Goal: Task Accomplishment & Management: Use online tool/utility

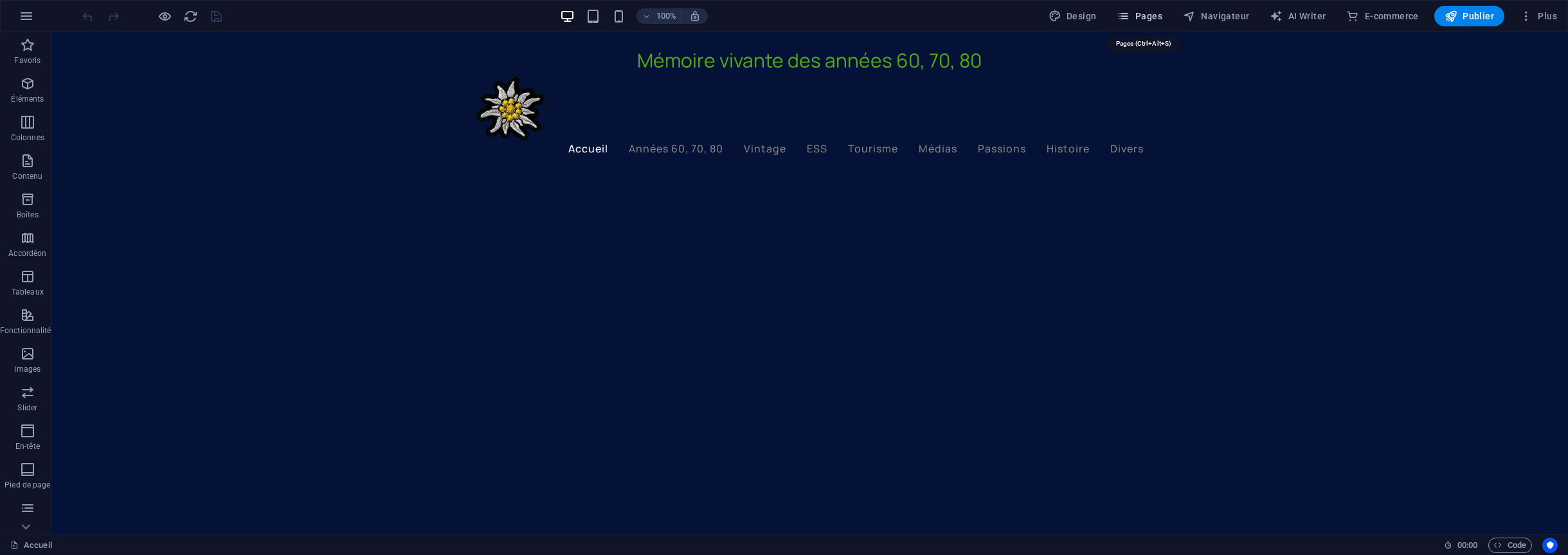
click at [1151, 19] on span "Pages" at bounding box center [1140, 16] width 45 height 13
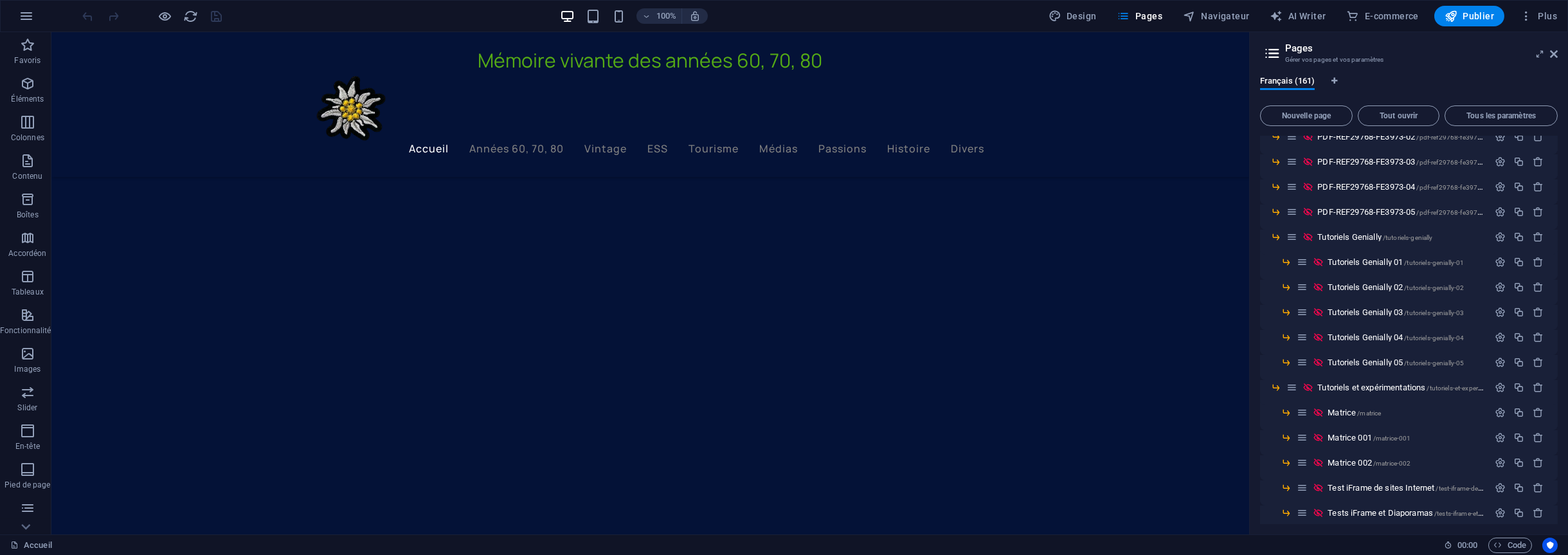
scroll to position [3529, 0]
click at [1367, 480] on span "Expérimentation 04 /experimentation-04" at bounding box center [1393, 484] width 132 height 10
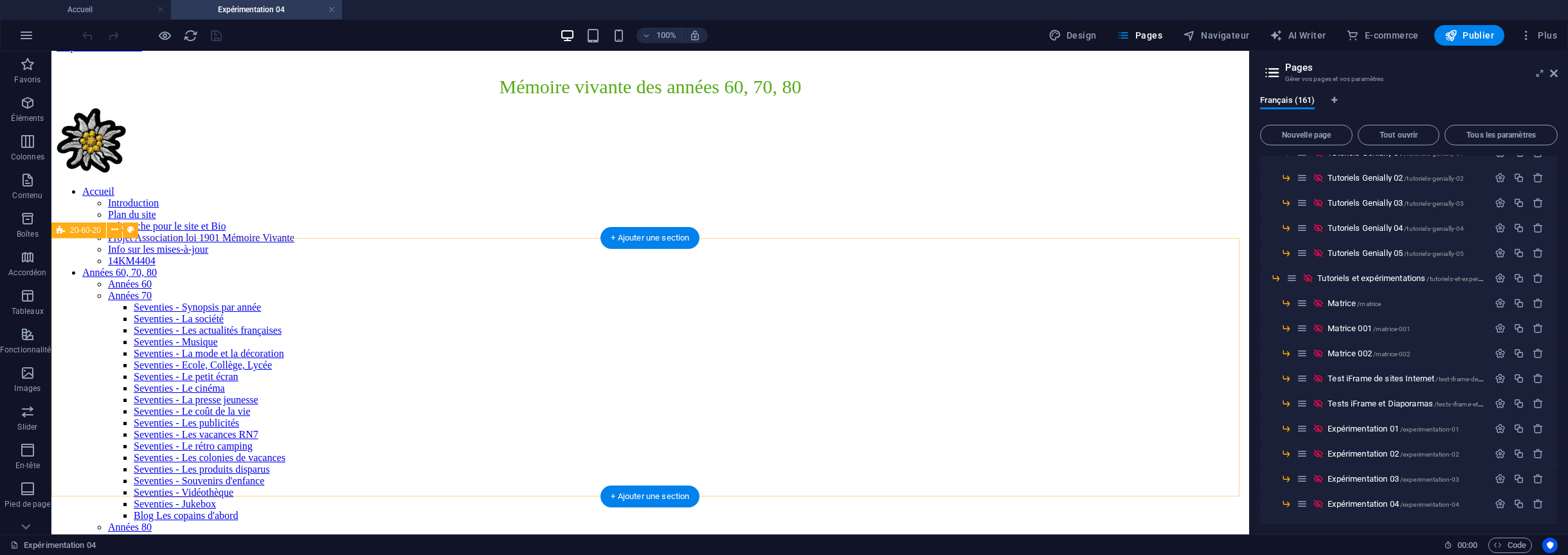
scroll to position [0, 0]
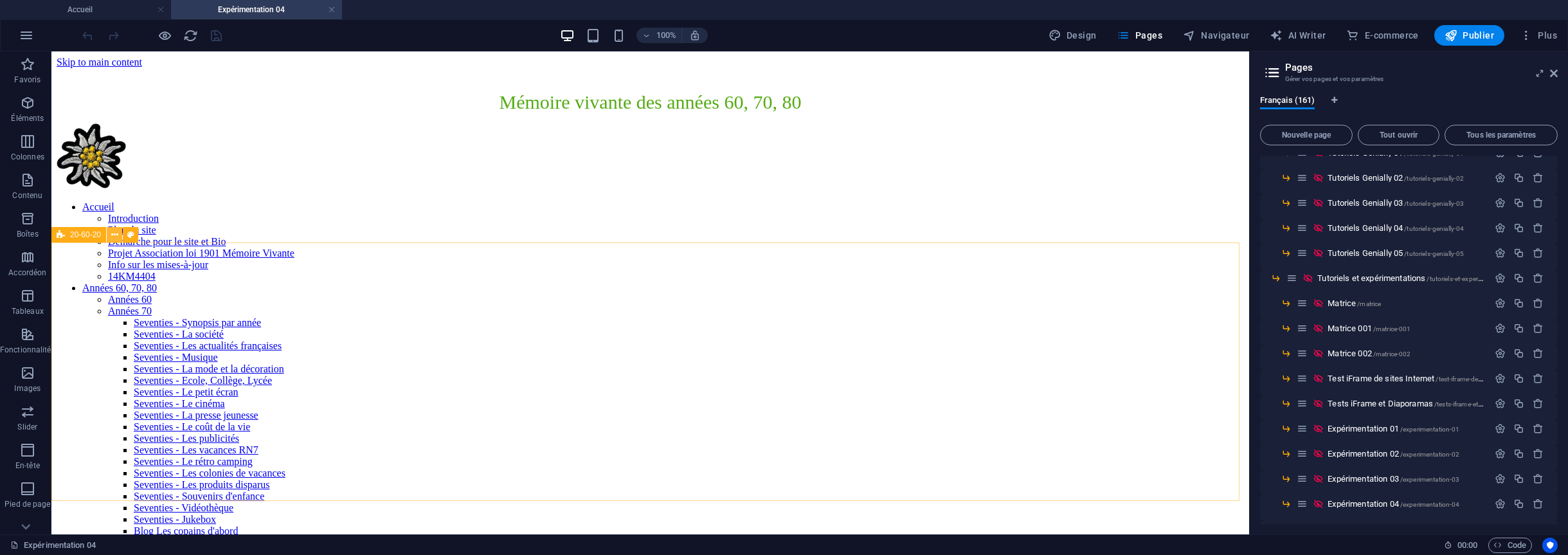
click at [115, 237] on icon at bounding box center [115, 235] width 7 height 13
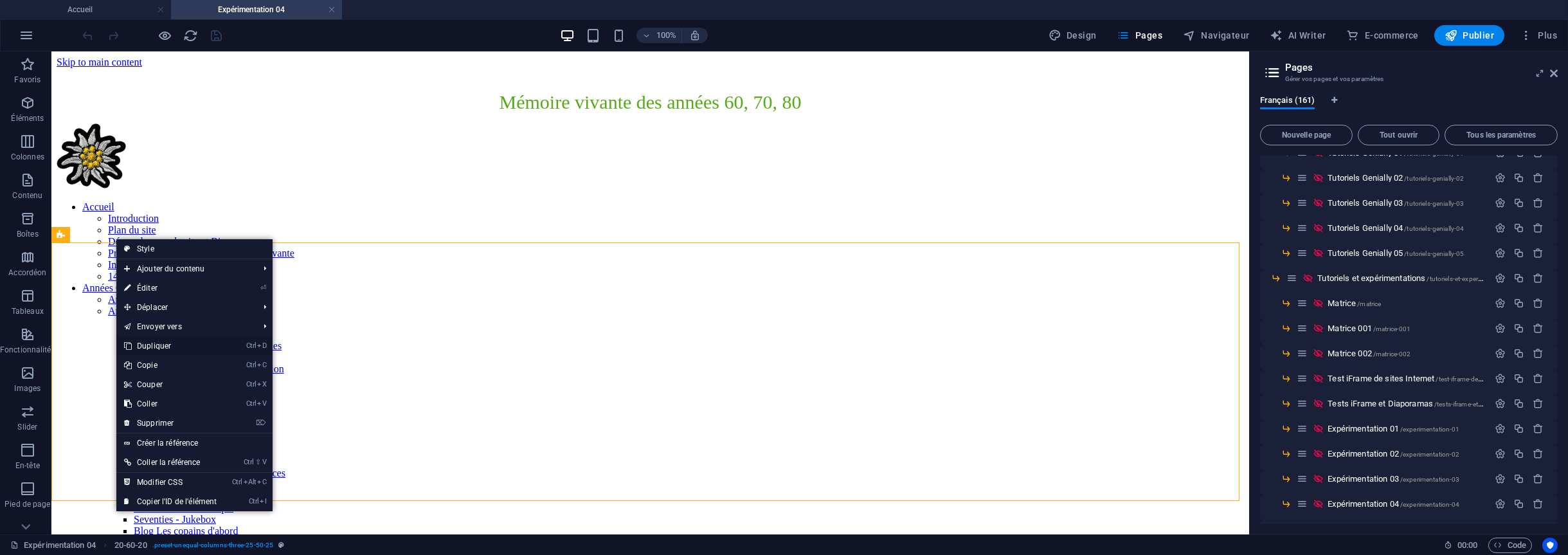
click at [166, 346] on link "Ctrl D Dupliquer" at bounding box center [170, 345] width 108 height 19
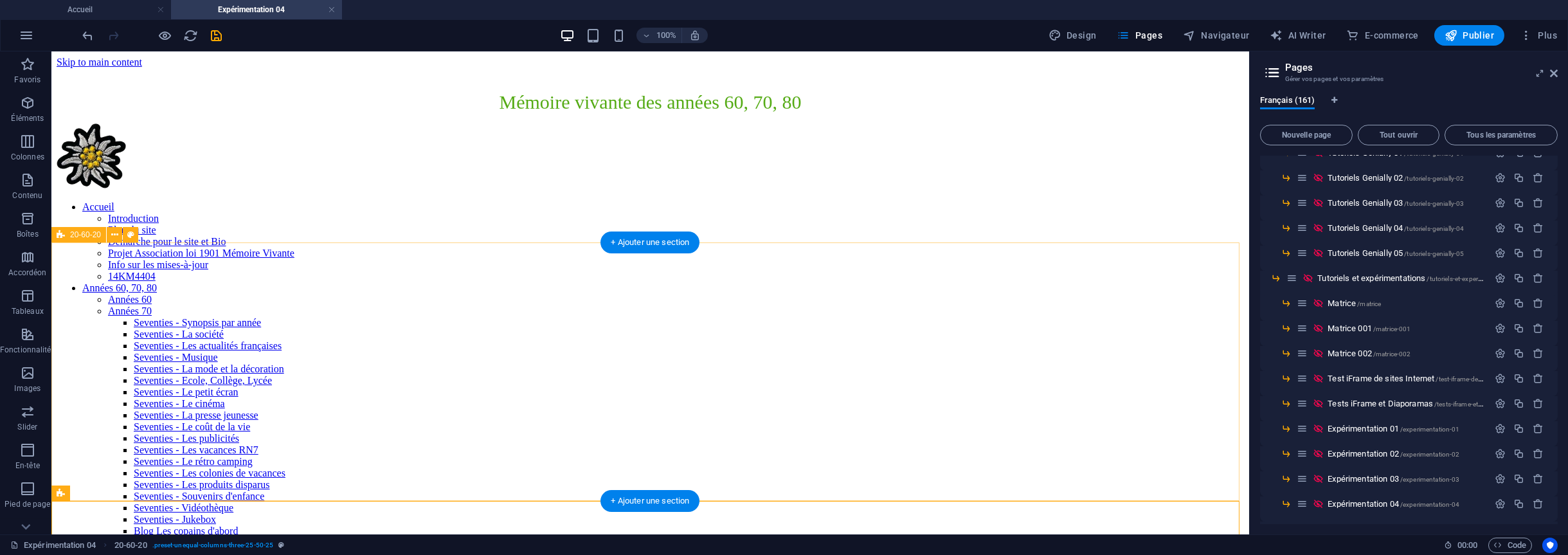
scroll to position [129, 0]
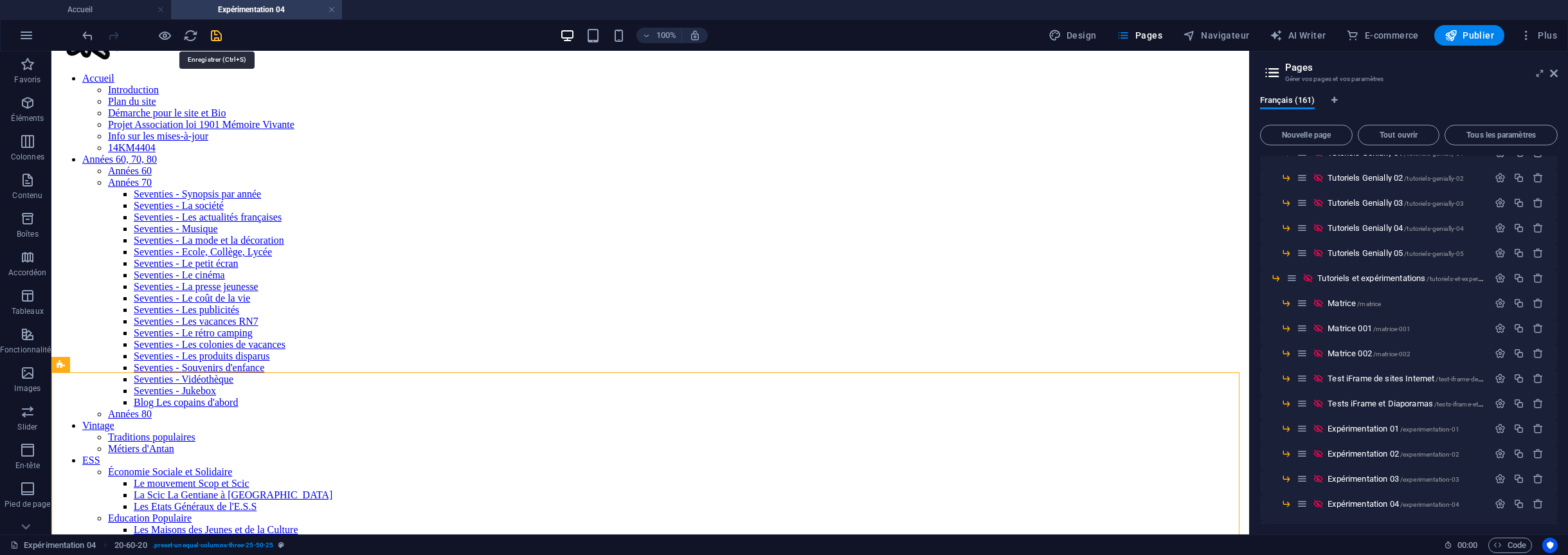
click at [214, 38] on icon "save" at bounding box center [217, 35] width 14 height 14
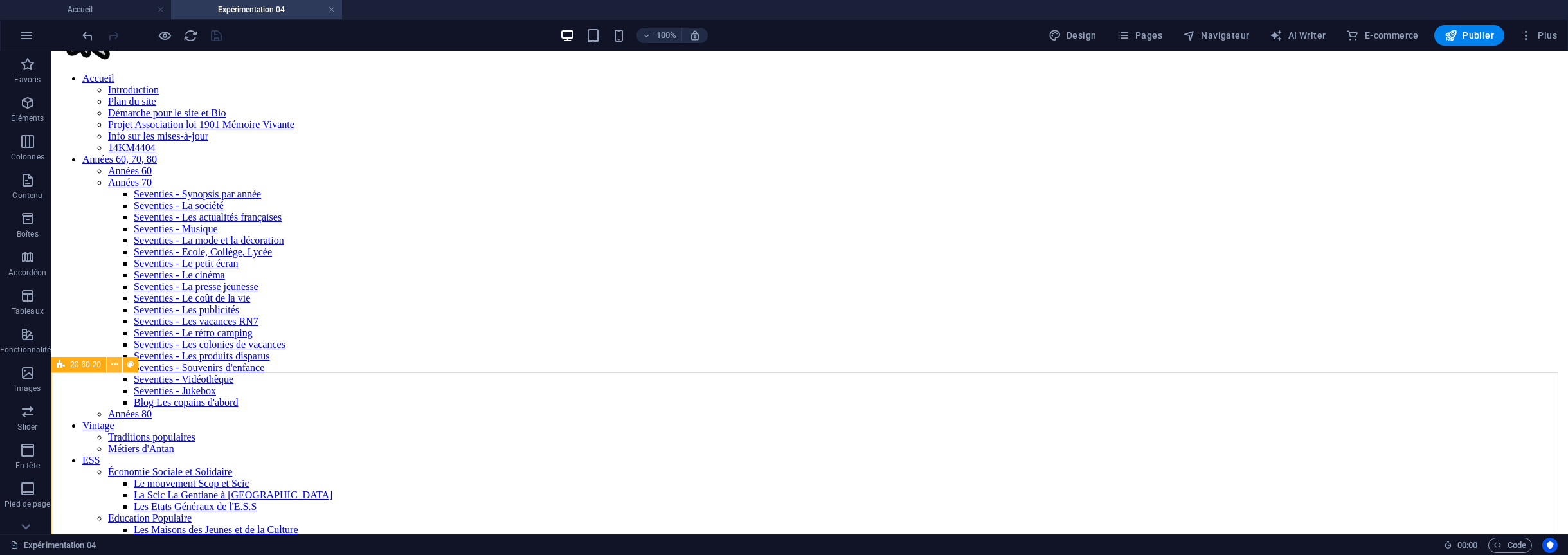
click at [112, 365] on icon at bounding box center [115, 364] width 7 height 13
click at [812, 375] on div "+ Ajouter une section" at bounding box center [811, 372] width 99 height 22
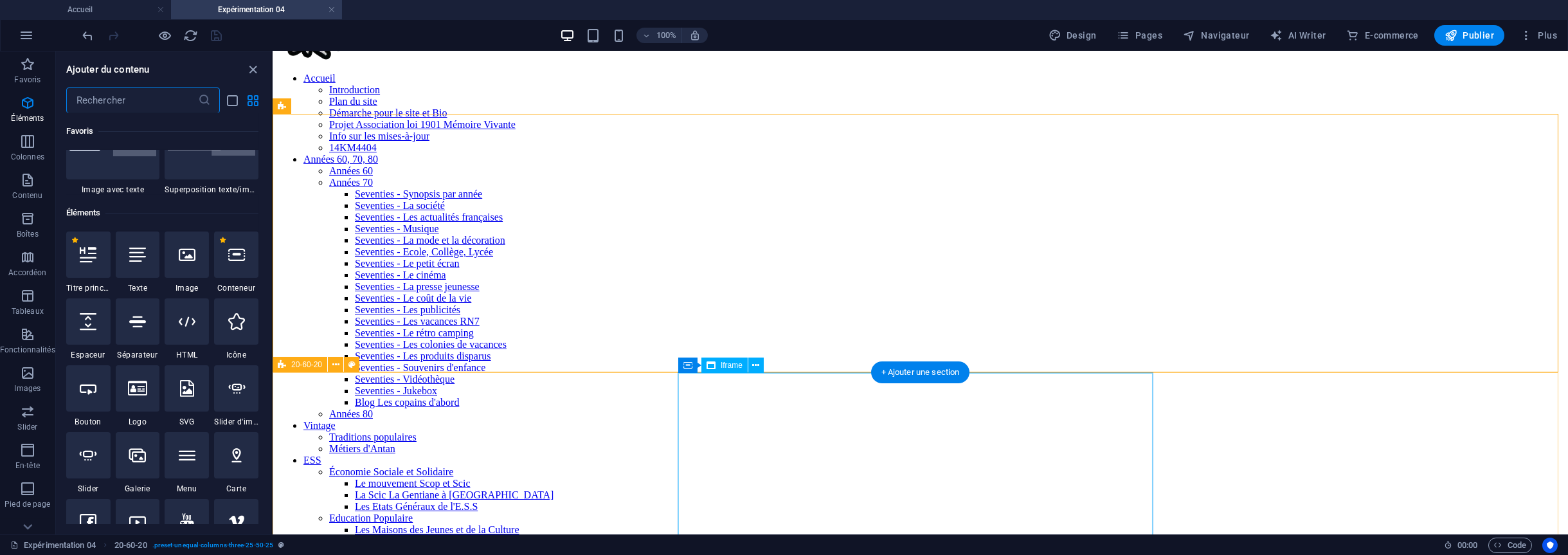
scroll to position [2565, 0]
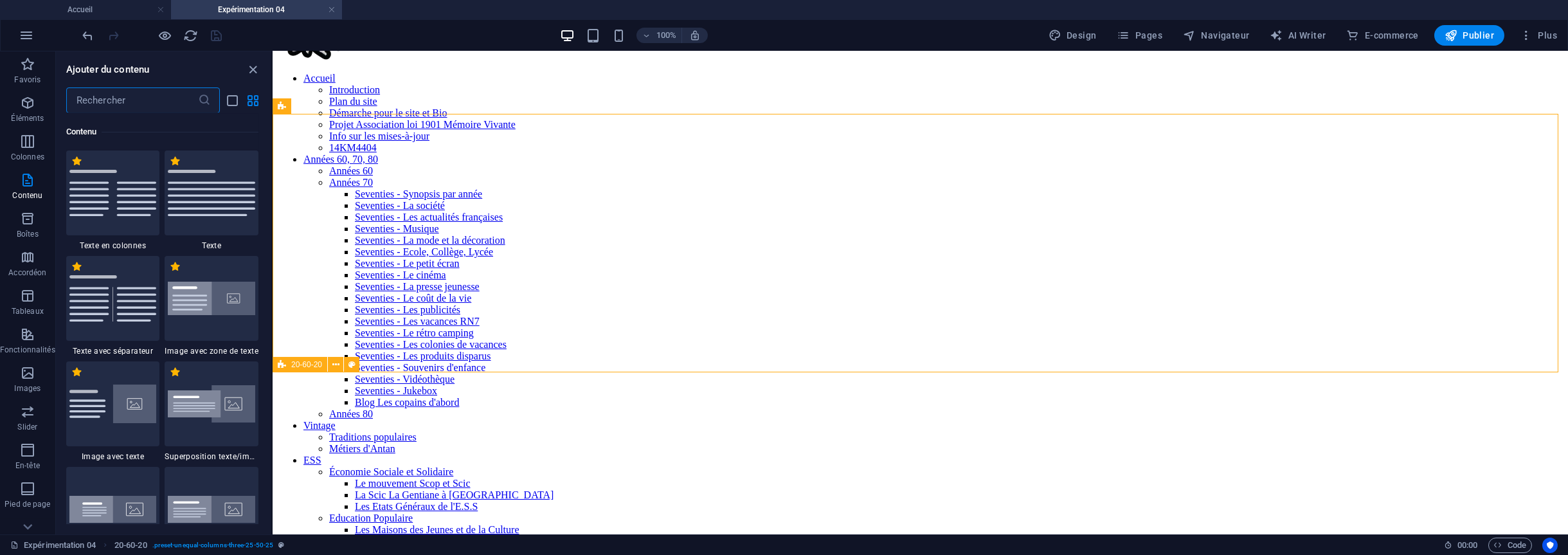
click at [144, 100] on input "text" at bounding box center [132, 100] width 132 height 26
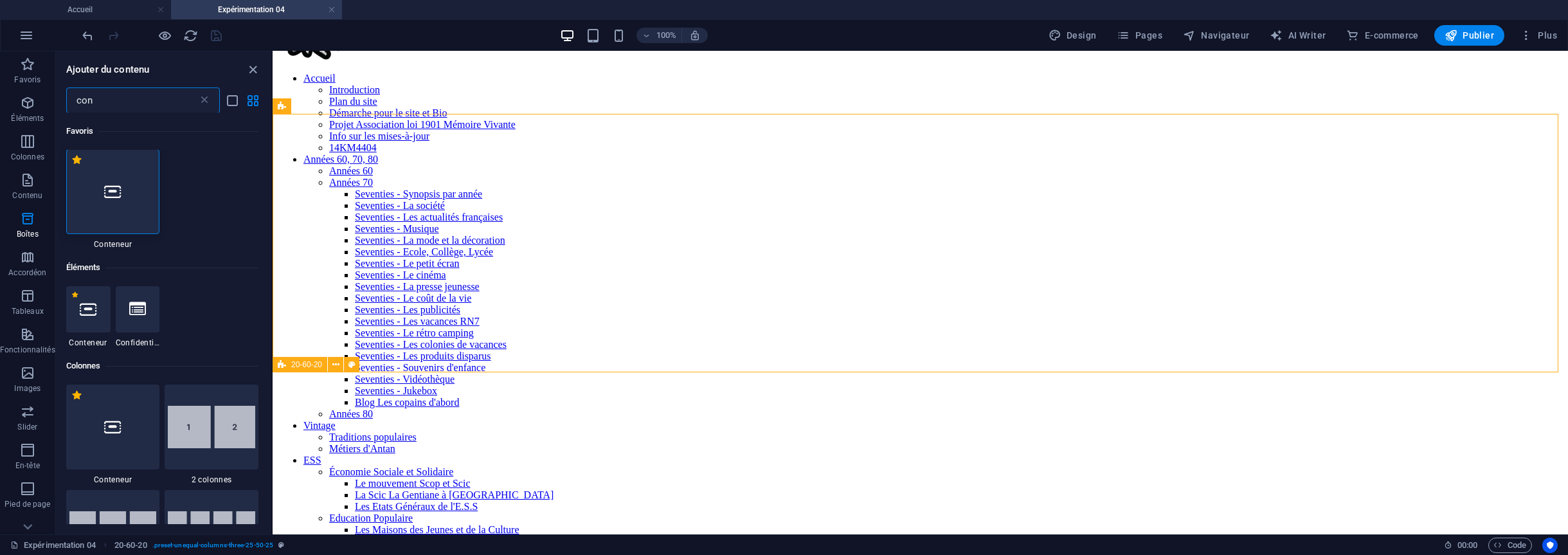
scroll to position [0, 0]
type input "con"
click at [116, 190] on icon at bounding box center [112, 192] width 17 height 17
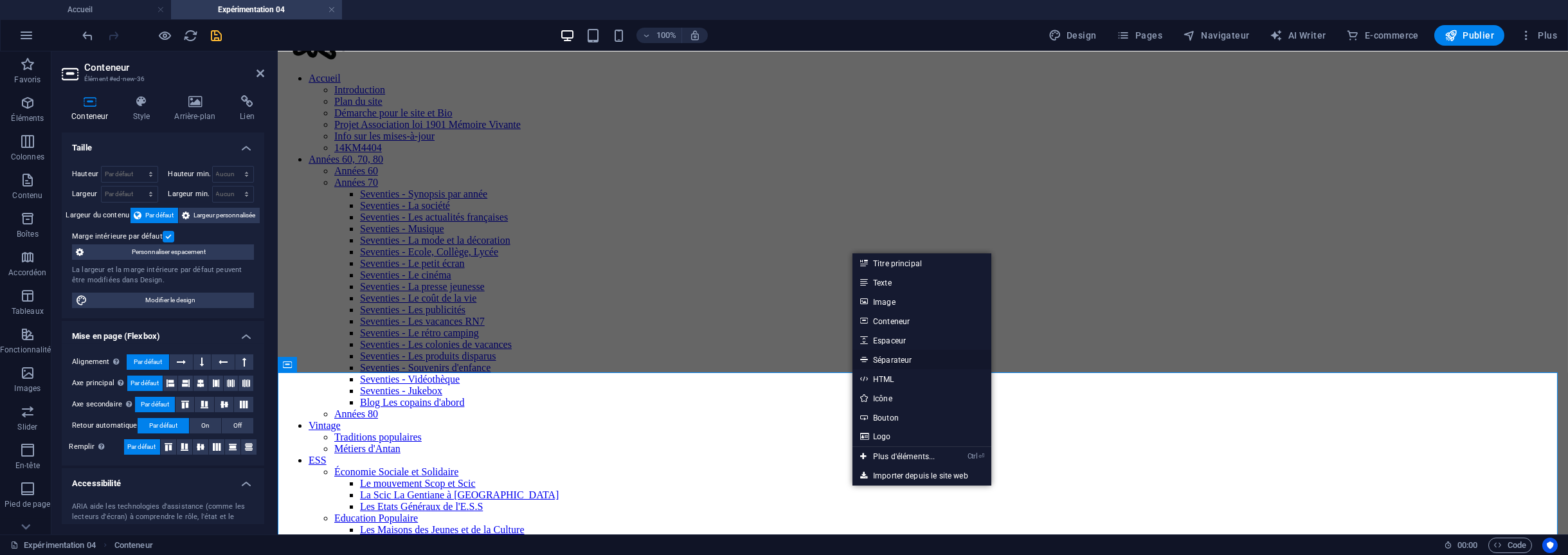
drag, startPoint x: 900, startPoint y: 360, endPoint x: 623, endPoint y: 309, distance: 281.7
click at [900, 360] on link "Séparateur" at bounding box center [922, 359] width 139 height 19
select select "%"
select select "px"
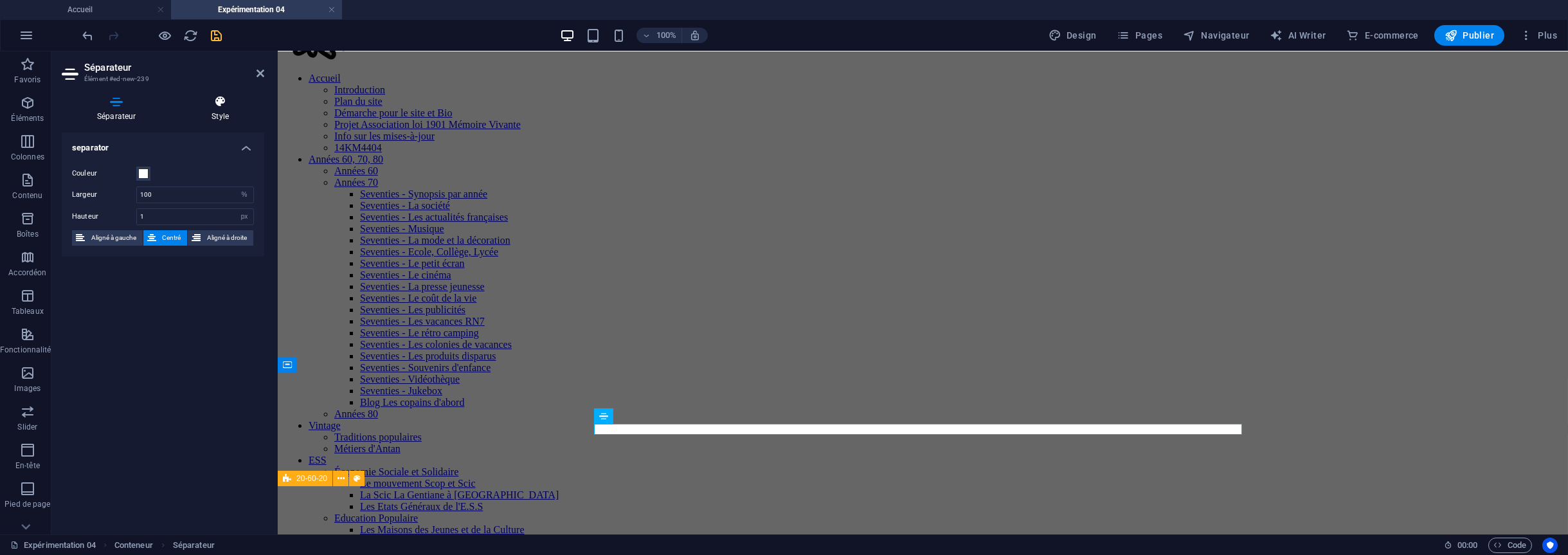
click at [220, 116] on h4 "Style" at bounding box center [220, 109] width 88 height 27
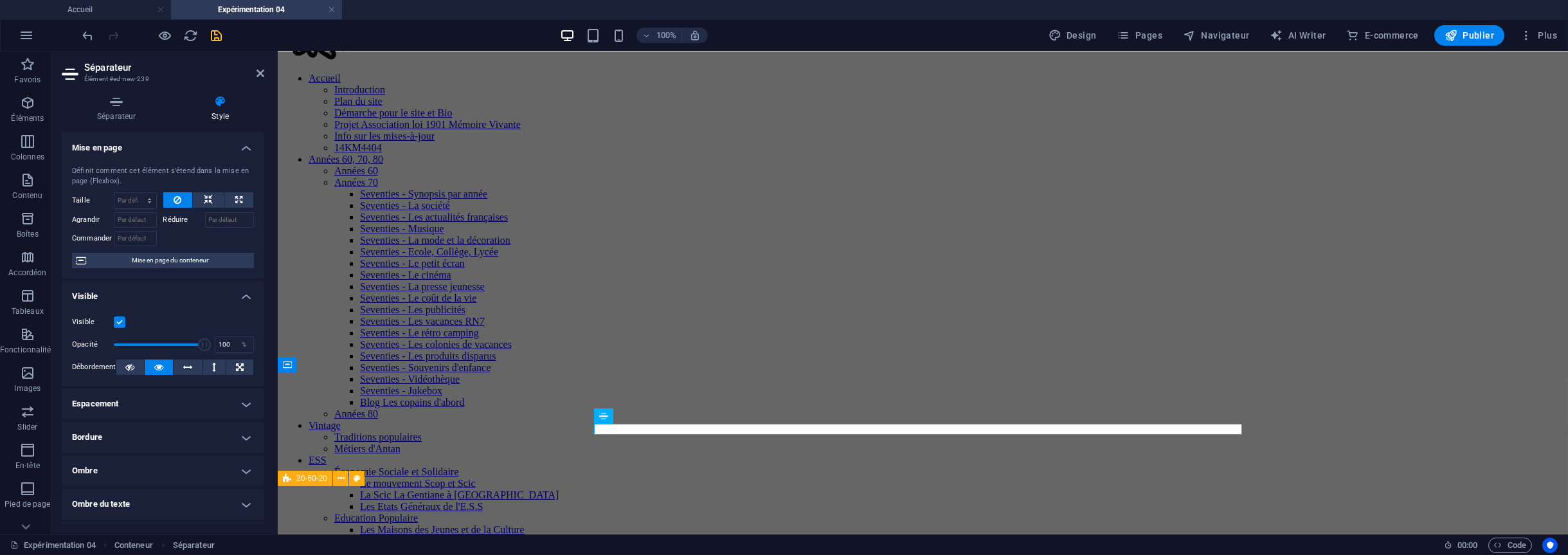
click at [140, 405] on h4 "Espacement" at bounding box center [163, 404] width 202 height 31
click at [139, 450] on select "Par défaut px rem % vh vw Personnalisé" at bounding box center [153, 452] width 50 height 15
select select "px"
click at [157, 444] on select "Par défaut px rem % vh vw Personnalisé" at bounding box center [153, 452] width 50 height 15
type input "0"
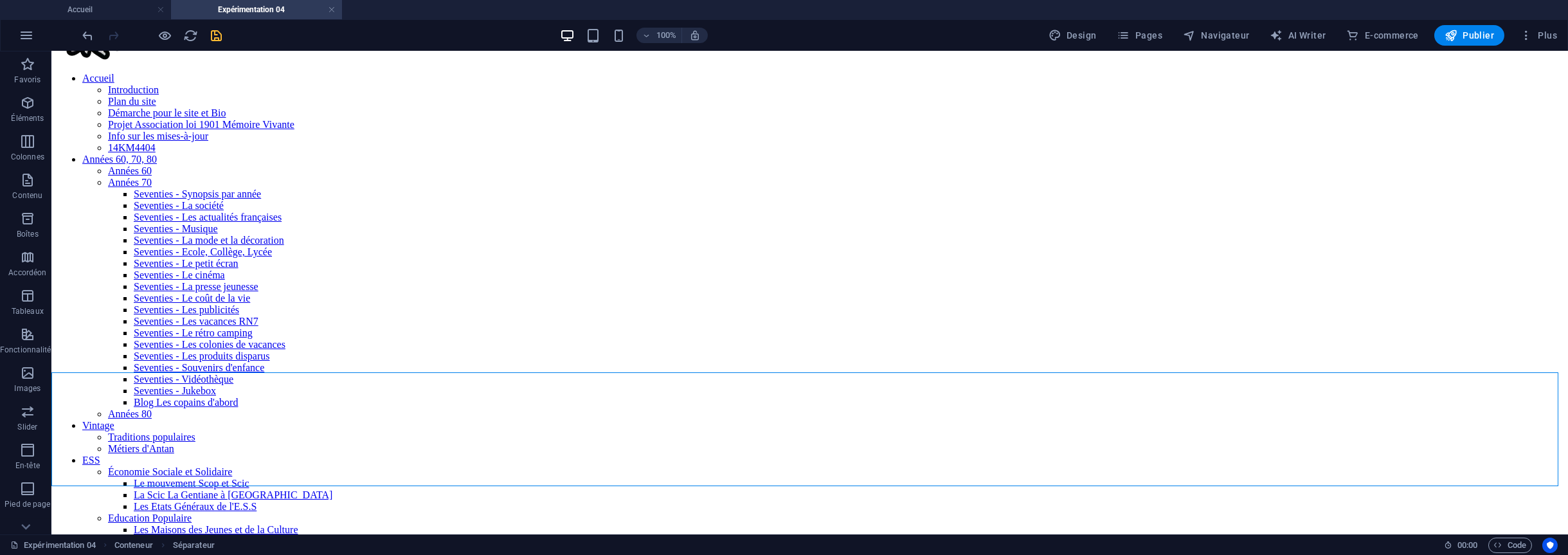
click at [117, 364] on icon at bounding box center [121, 364] width 7 height 13
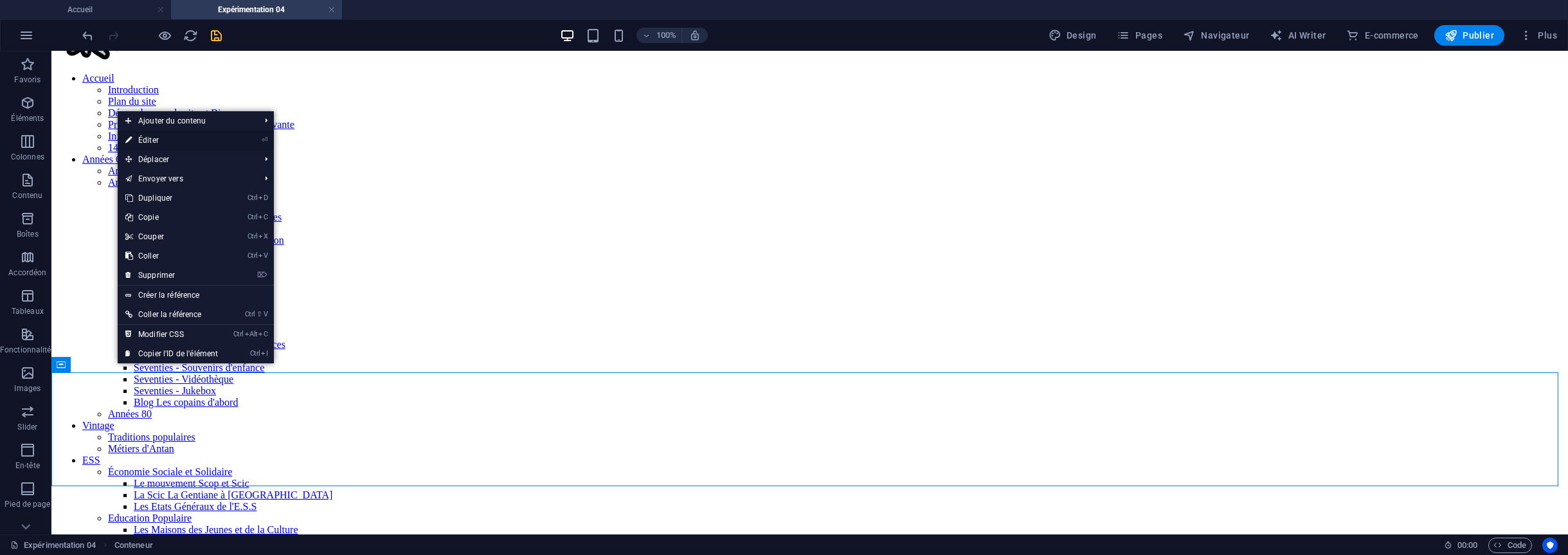
click at [161, 143] on link "⏎ Éditer" at bounding box center [172, 139] width 108 height 19
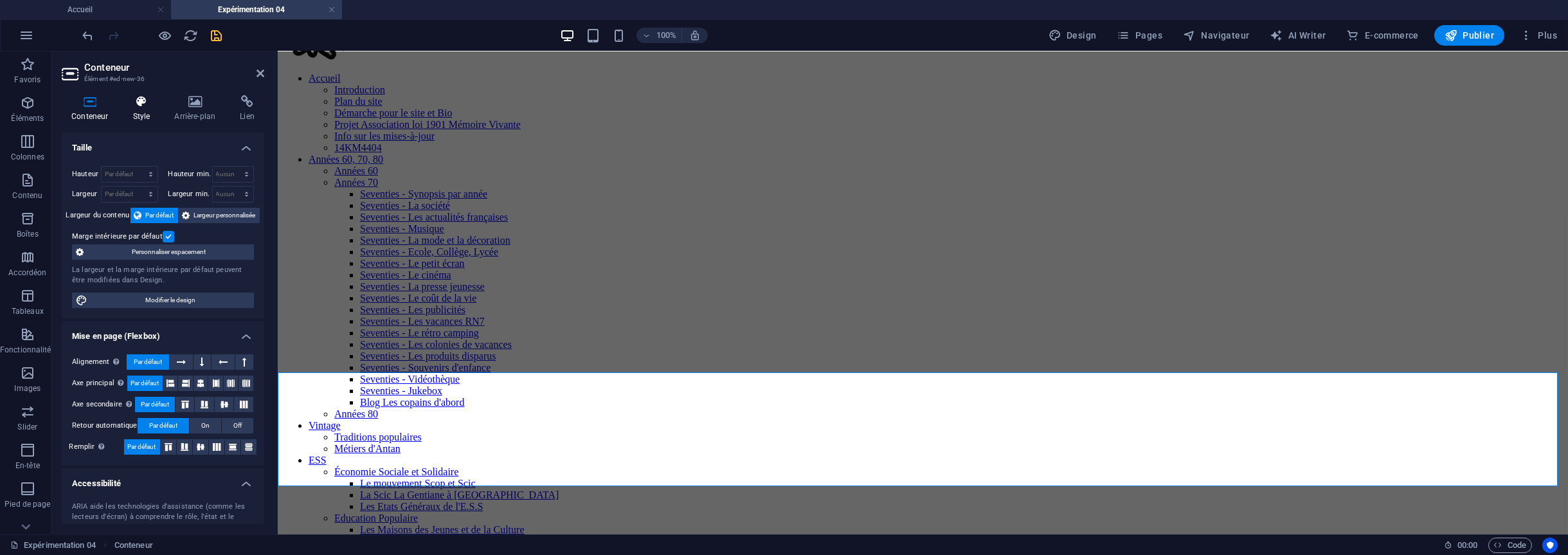
click at [148, 95] on icon at bounding box center [141, 102] width 37 height 13
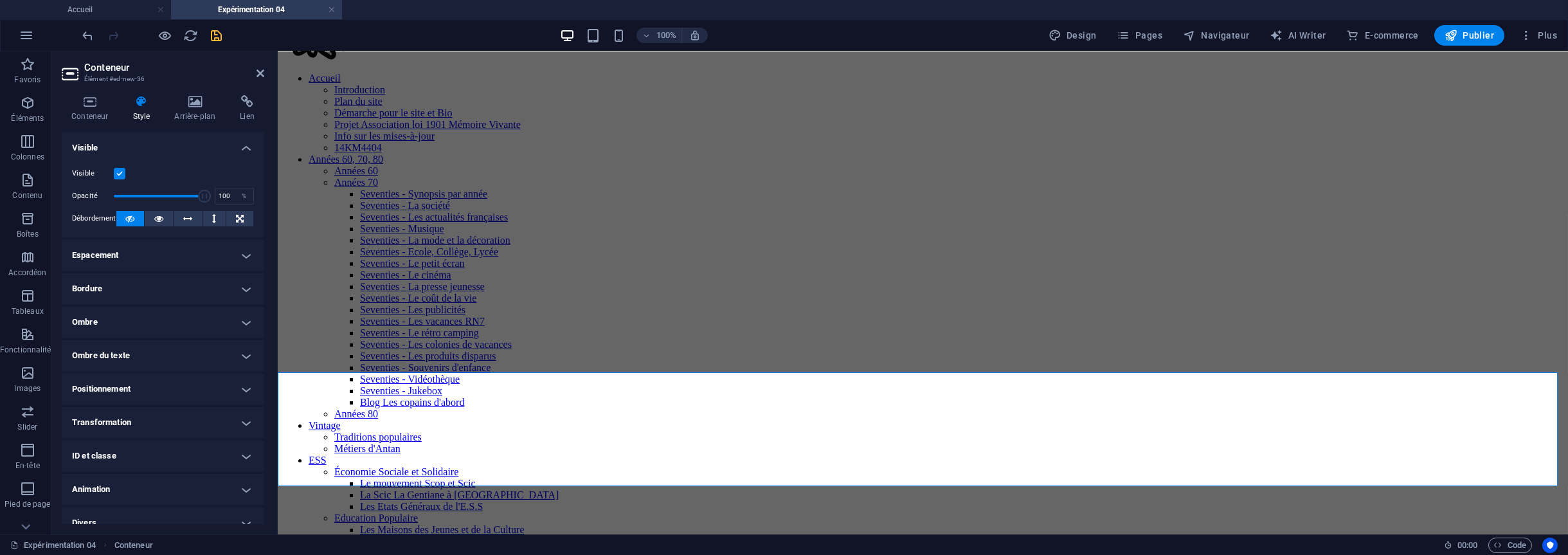
click at [224, 258] on h4 "Espacement" at bounding box center [163, 255] width 202 height 31
click at [156, 303] on select "Par défaut px rem % vh vw Personnalisé" at bounding box center [153, 303] width 50 height 15
select select "px"
click at [157, 296] on select "Par défaut px rem % vh vw Personnalisé" at bounding box center [153, 303] width 50 height 15
type input "0"
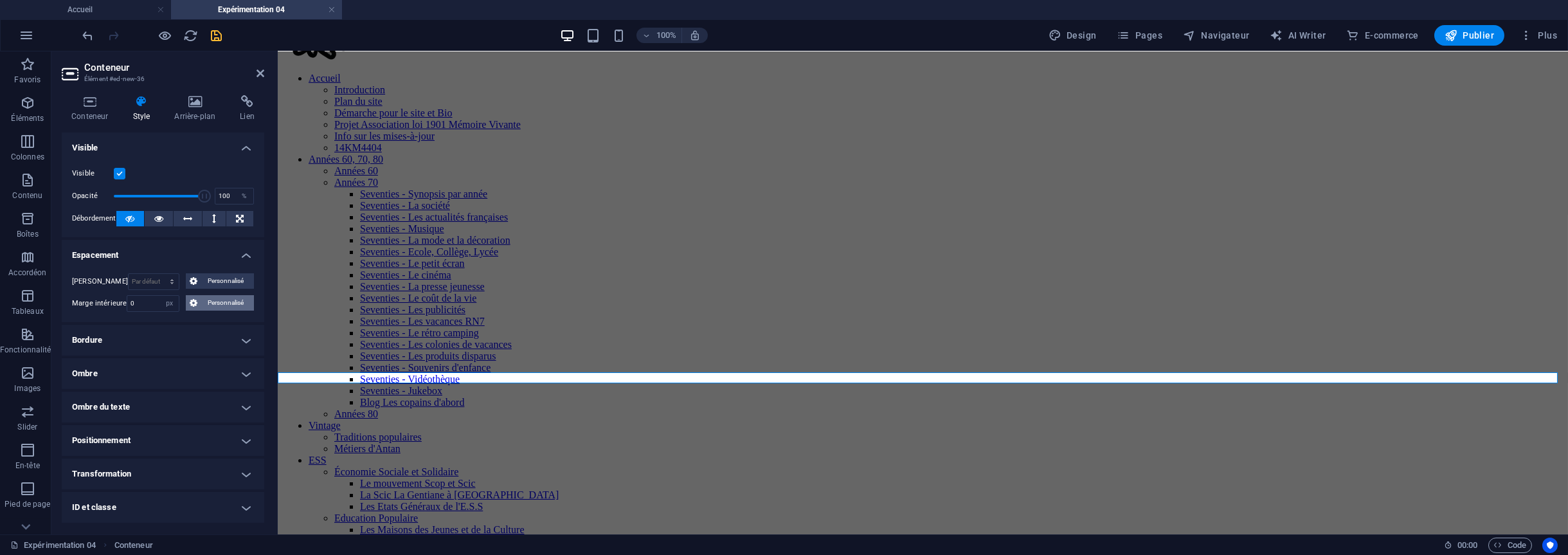
click at [222, 301] on span "Personnalisé" at bounding box center [226, 302] width 49 height 15
drag, startPoint x: 161, startPoint y: 323, endPoint x: 148, endPoint y: 324, distance: 13.0
click at [148, 324] on div "0 px rem % vh vw" at bounding box center [162, 325] width 55 height 17
type input "5"
select select "DISABLED_OPTION_VALUE"
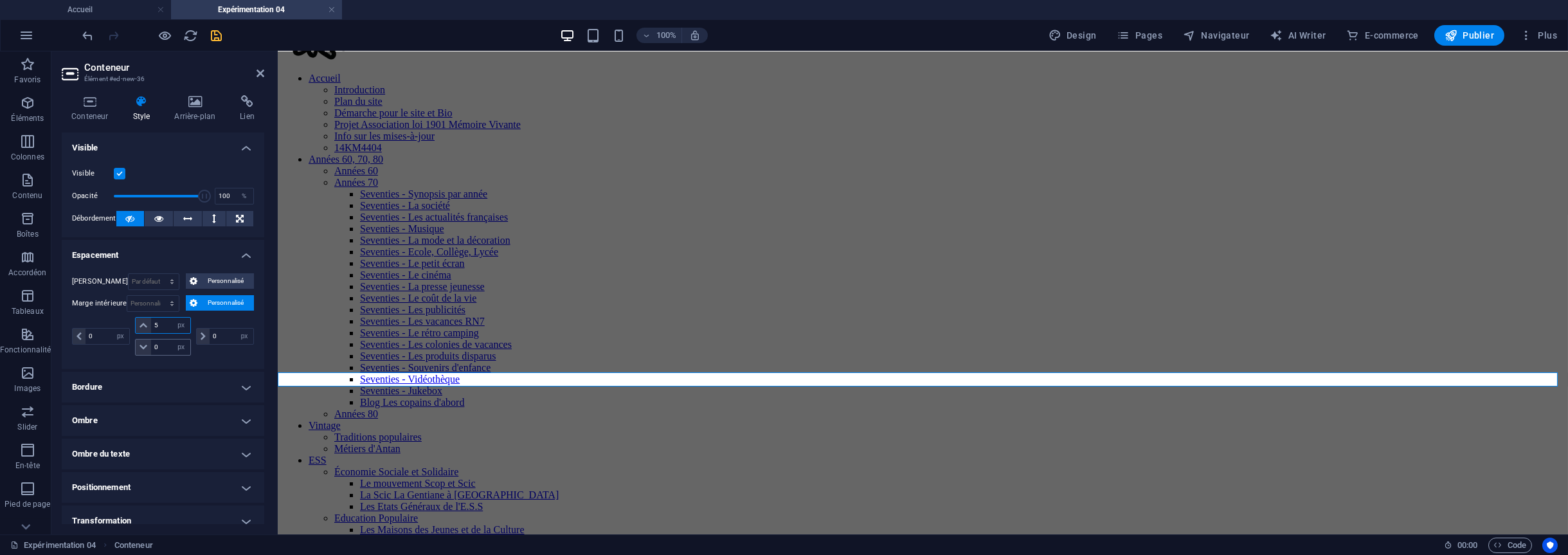
type input "5"
drag, startPoint x: 161, startPoint y: 346, endPoint x: 154, endPoint y: 348, distance: 7.3
click at [154, 348] on input "0" at bounding box center [170, 346] width 39 height 15
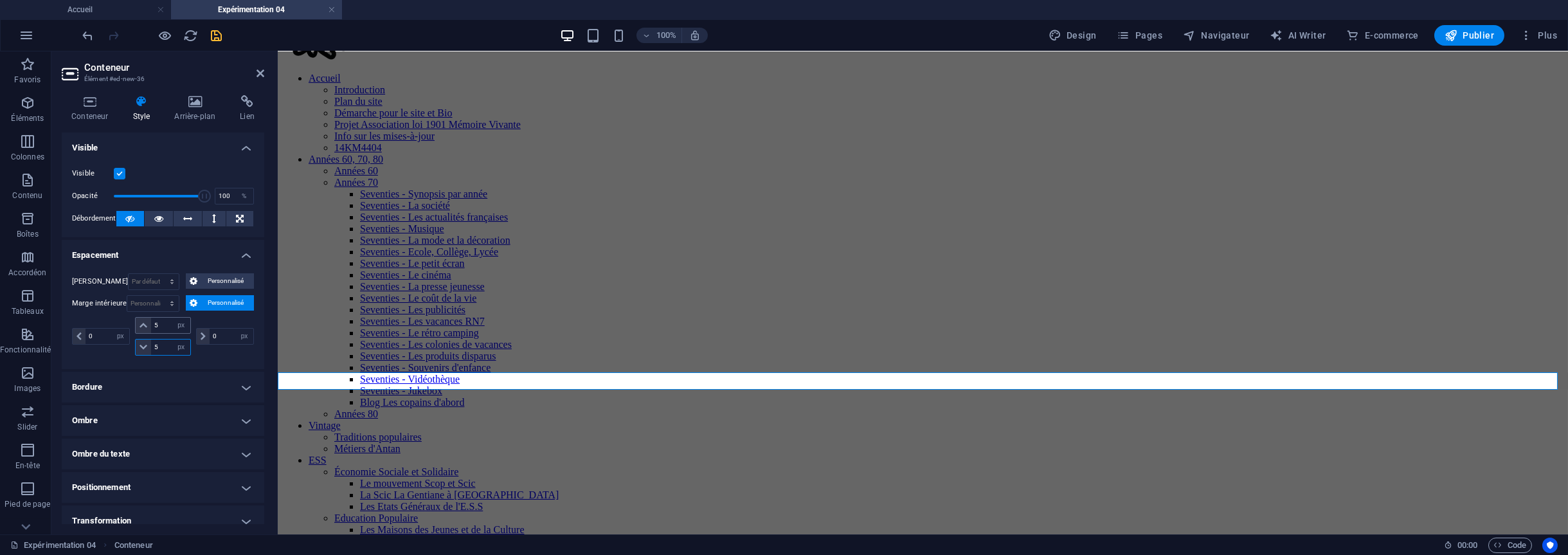
type input "5"
drag, startPoint x: 164, startPoint y: 321, endPoint x: 150, endPoint y: 321, distance: 14.0
click at [151, 321] on input "5" at bounding box center [170, 325] width 39 height 15
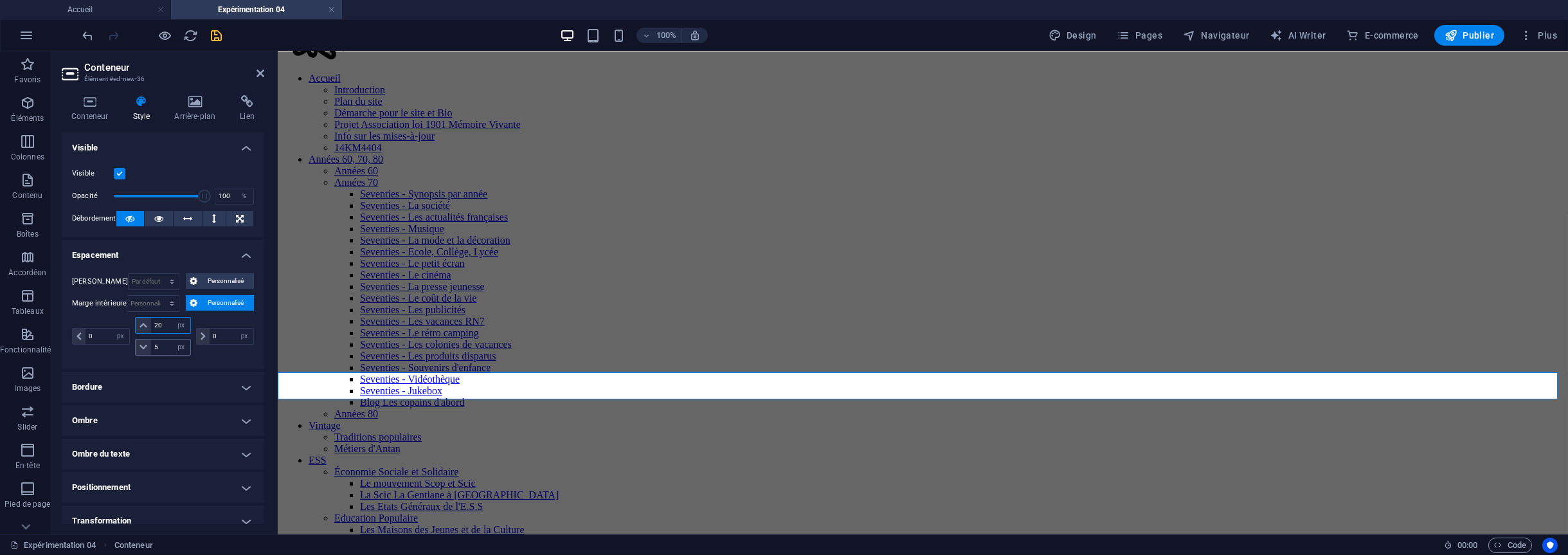
type input "20"
drag, startPoint x: 167, startPoint y: 346, endPoint x: 141, endPoint y: 342, distance: 26.3
click at [141, 342] on div "5 px rem % vh vw" at bounding box center [162, 347] width 55 height 17
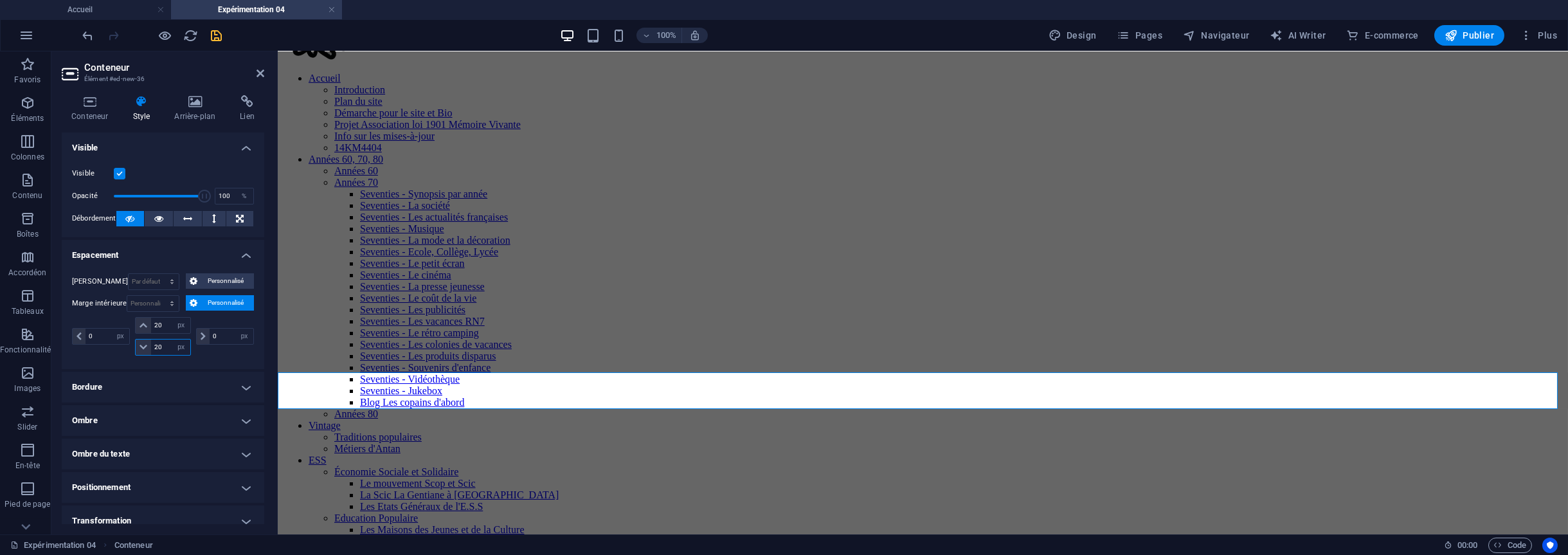
type input "20"
click at [236, 357] on div "0 px rem % vh vw 20 px rem % vh vw 20 px rem % vh vw 0 px rem % vh vw" at bounding box center [163, 337] width 182 height 41
click at [223, 33] on icon "save" at bounding box center [217, 35] width 14 height 14
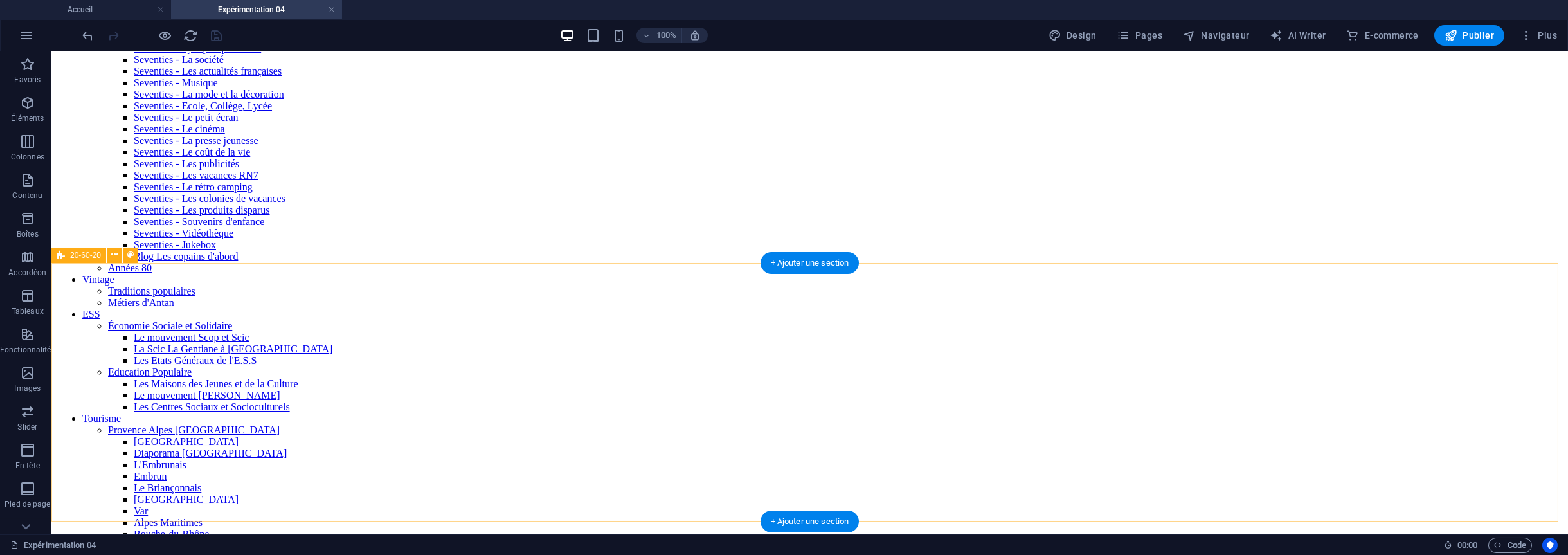
scroll to position [257, 0]
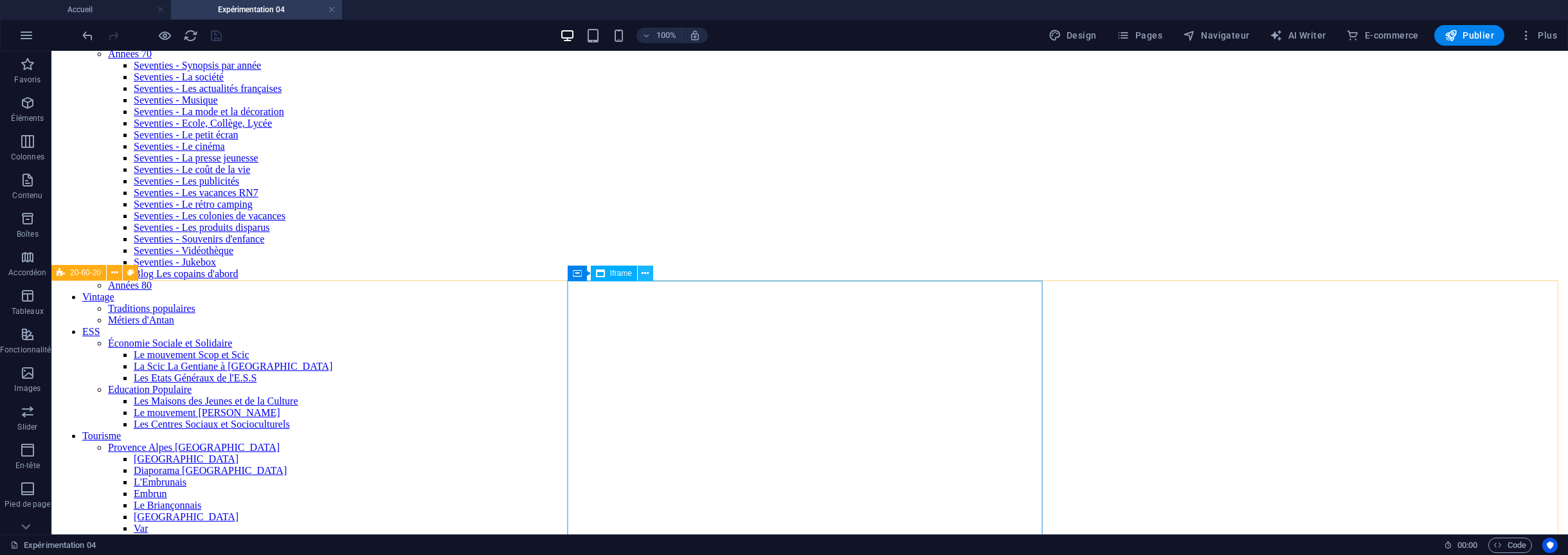
click at [644, 275] on icon at bounding box center [645, 273] width 7 height 13
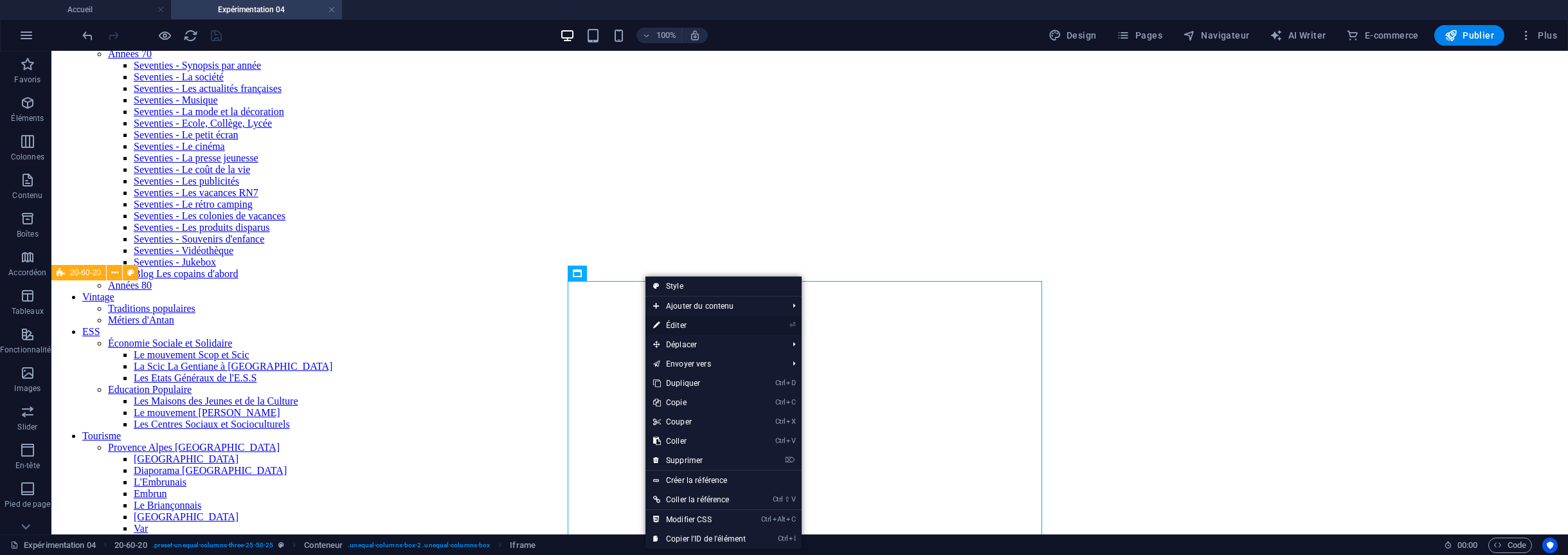
click at [680, 323] on link "⏎ Éditer" at bounding box center [700, 325] width 108 height 19
select select "%"
select select "px"
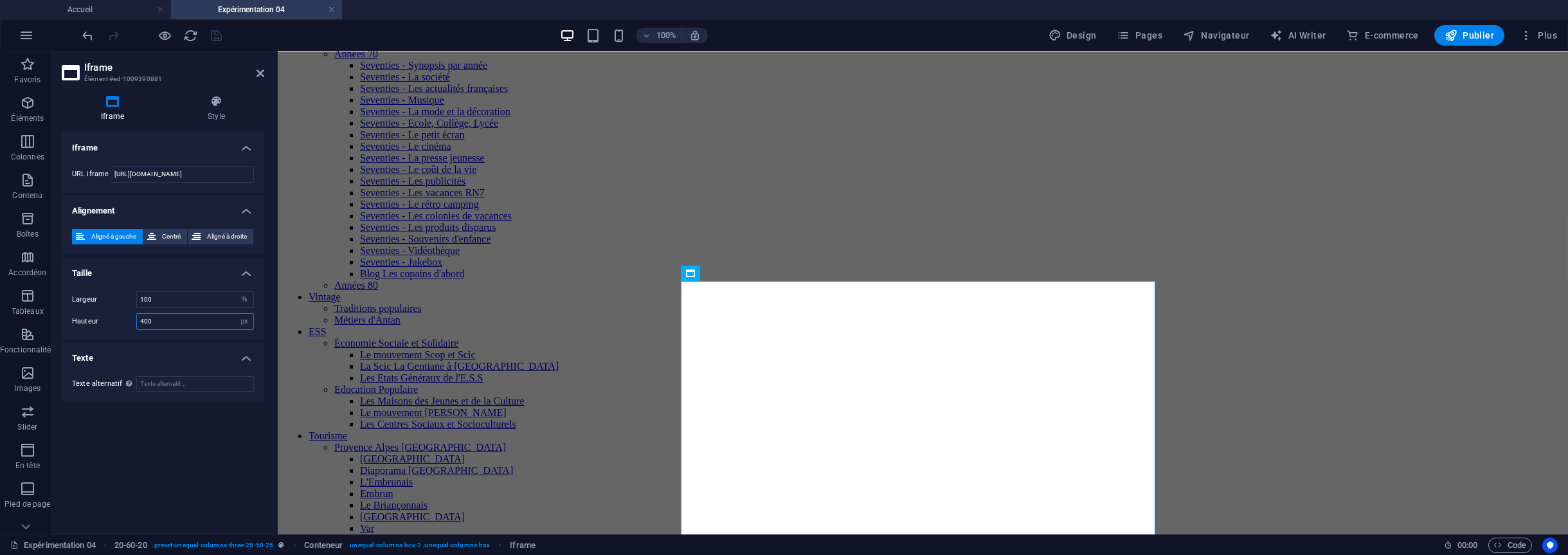
drag, startPoint x: 168, startPoint y: 319, endPoint x: 139, endPoint y: 319, distance: 29.0
click at [139, 319] on input "400" at bounding box center [194, 321] width 116 height 15
type input "500"
click at [130, 425] on div "Iframe URL iframe [URL][DOMAIN_NAME] Alignement Aligné à gauche Centré Aligné à…" at bounding box center [163, 327] width 202 height 391
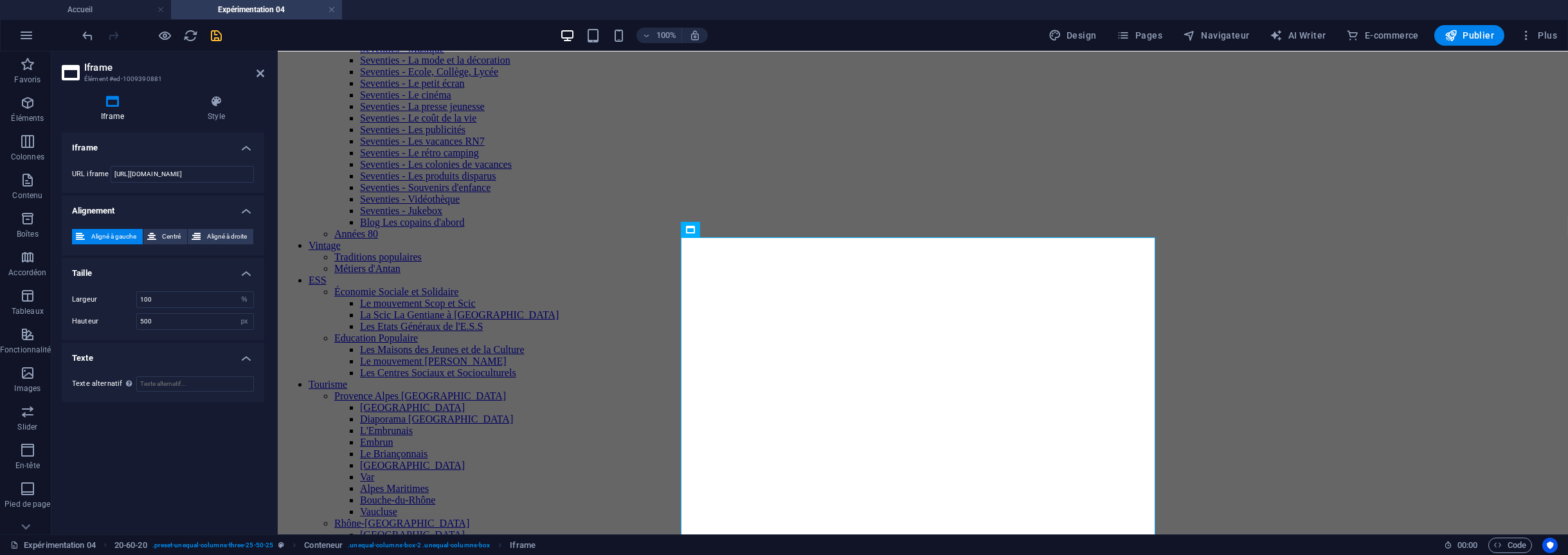
scroll to position [318, 0]
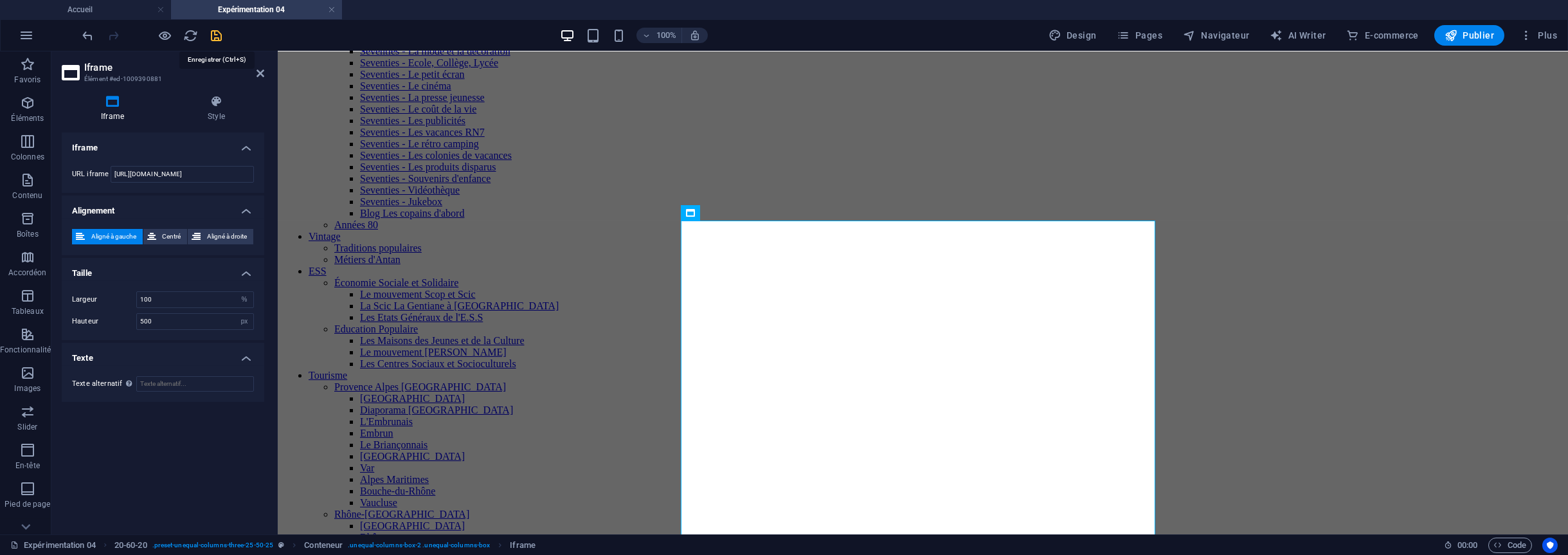
click at [213, 33] on icon "save" at bounding box center [217, 35] width 14 height 14
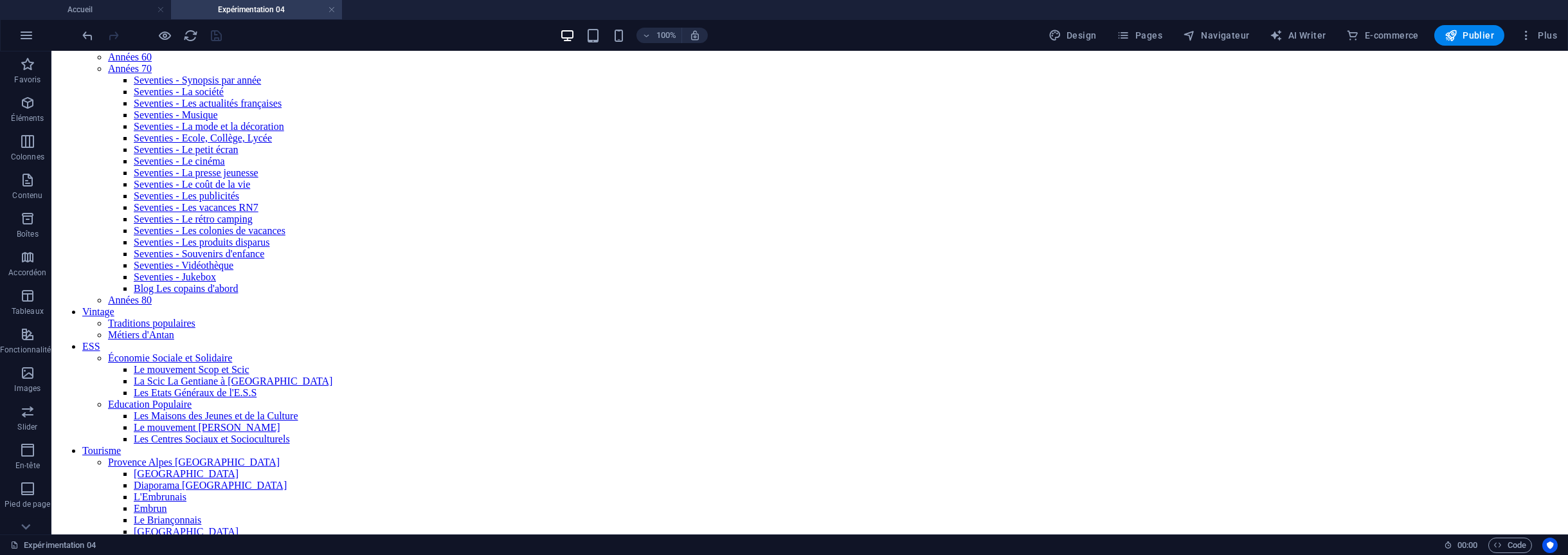
scroll to position [267, 0]
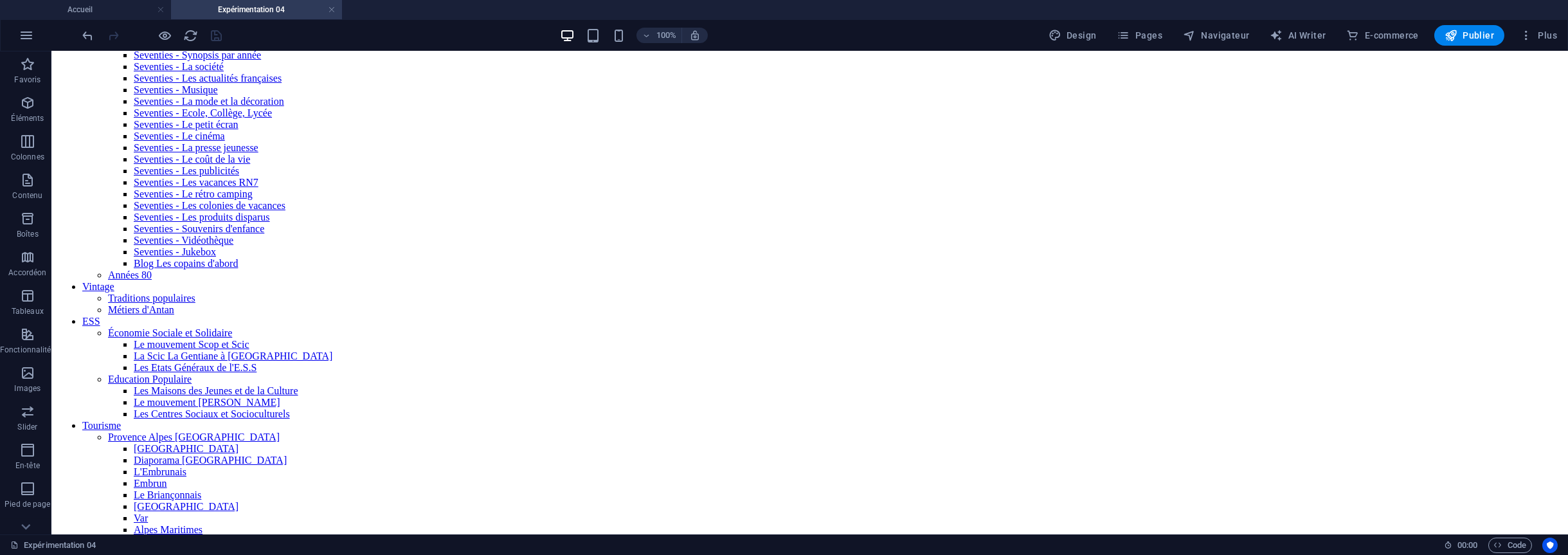
drag, startPoint x: 1564, startPoint y: 103, endPoint x: 1618, endPoint y: 143, distance: 67.2
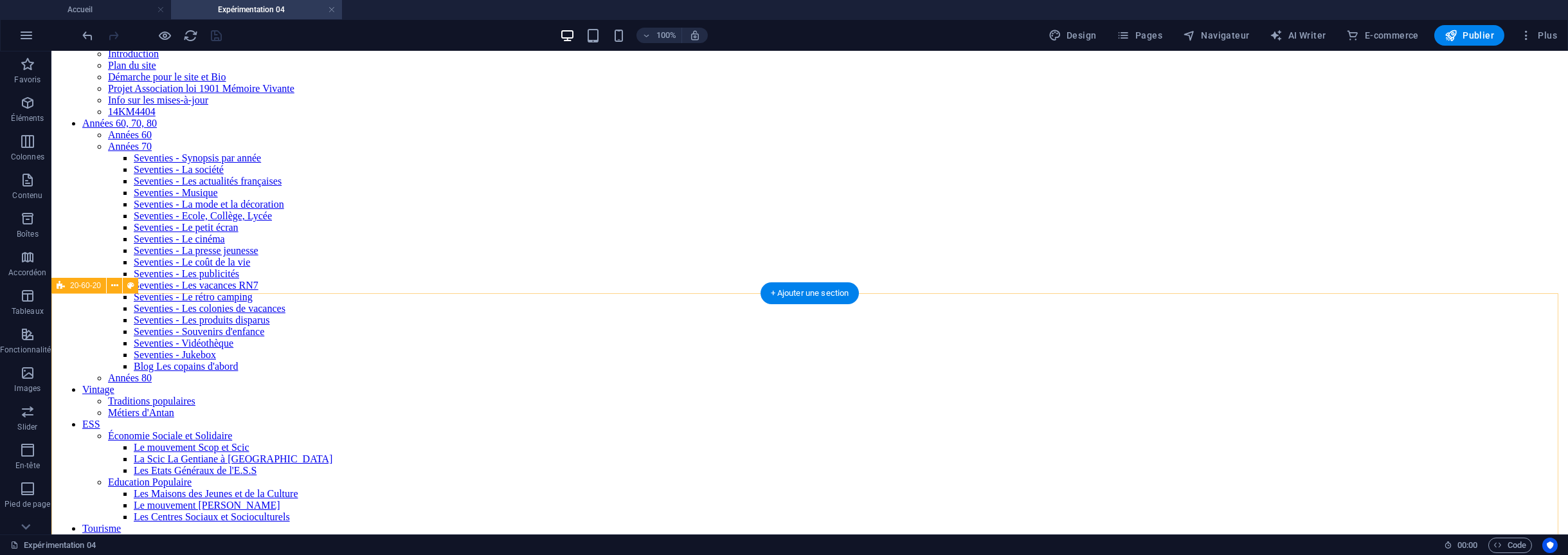
scroll to position [139, 0]
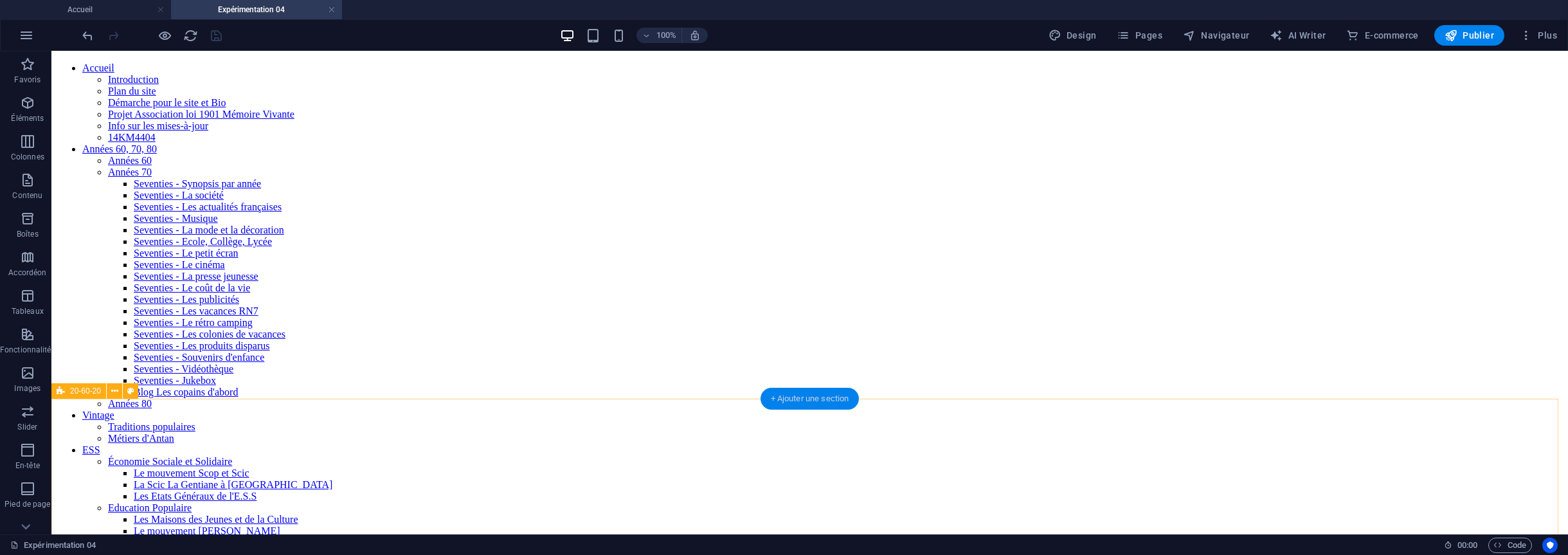
click at [796, 400] on div "+ Ajouter une section" at bounding box center [811, 398] width 99 height 22
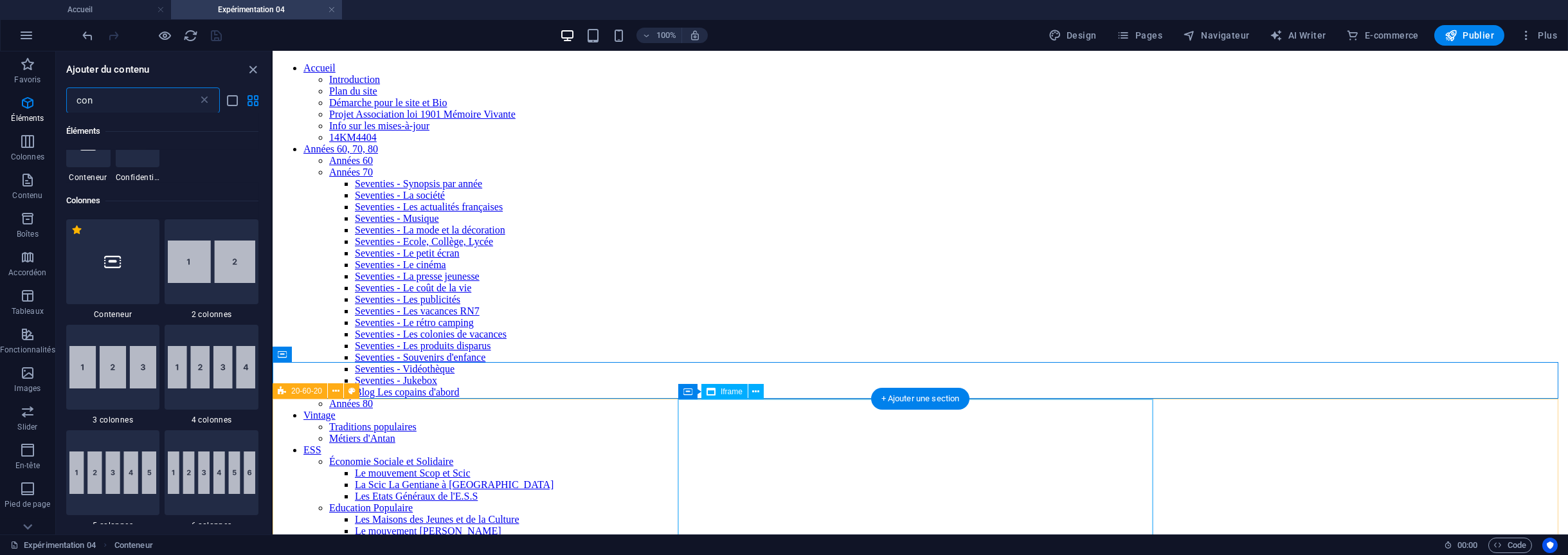
scroll to position [583, 0]
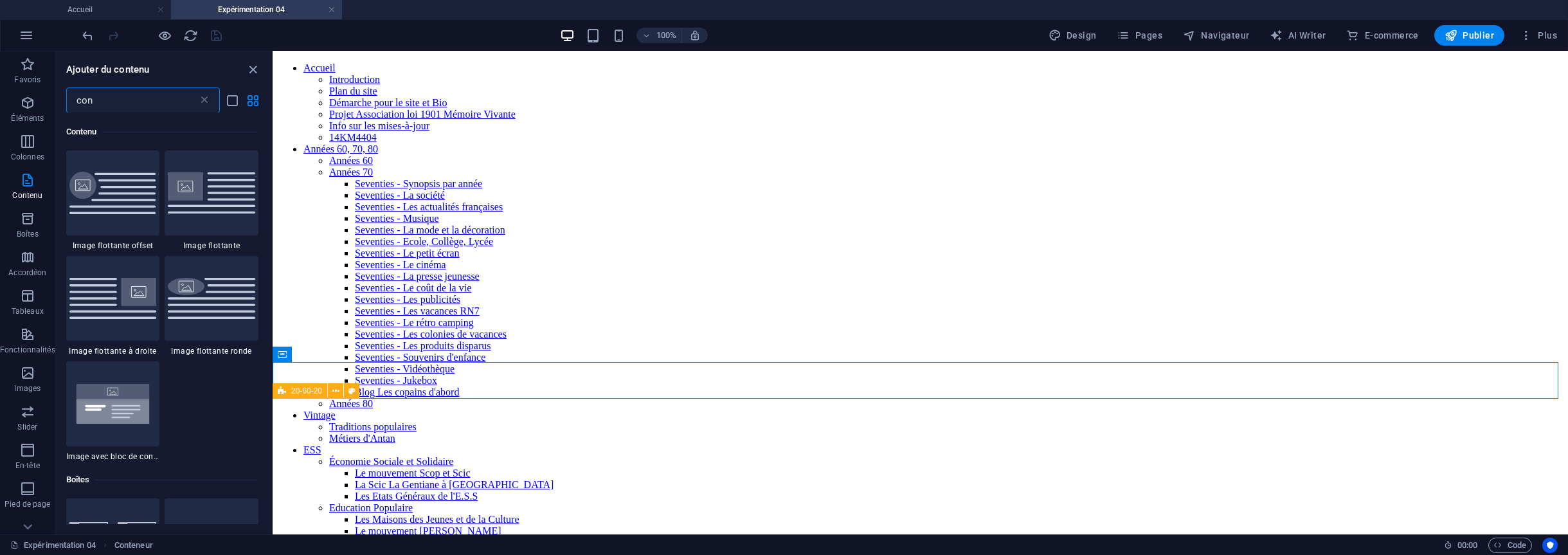
click at [112, 98] on input "con" at bounding box center [132, 100] width 132 height 26
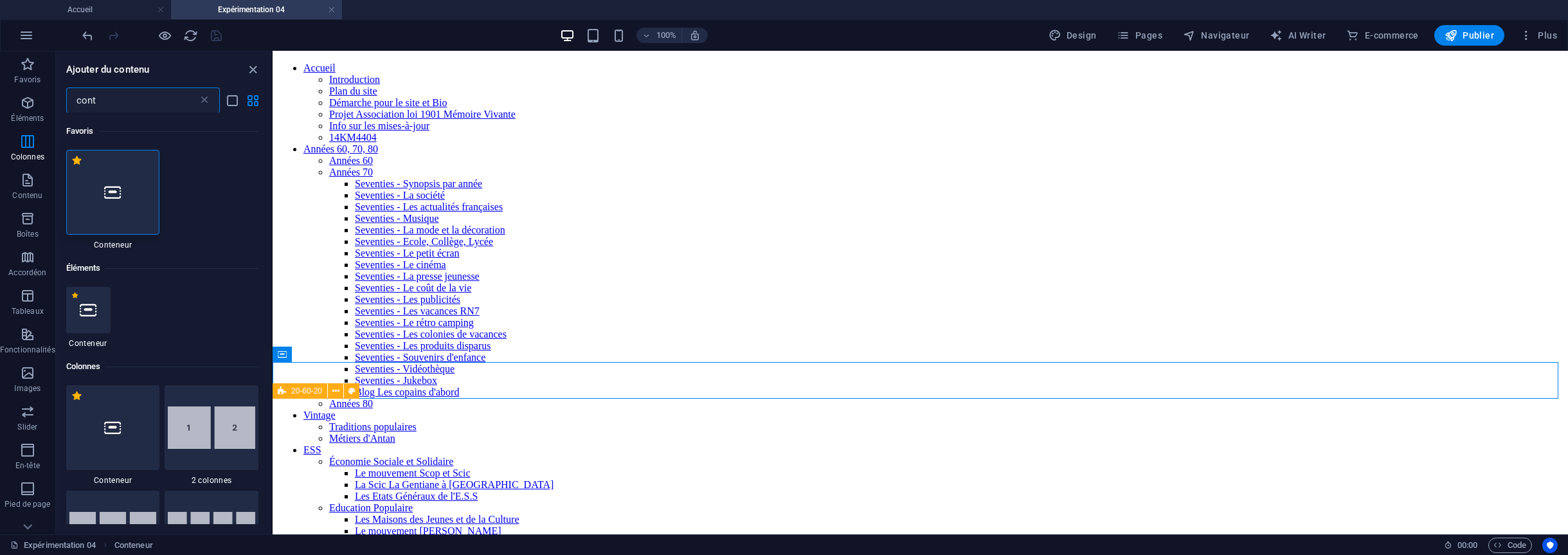
scroll to position [0, 0]
type input "cont"
click at [97, 166] on div at bounding box center [113, 192] width 94 height 85
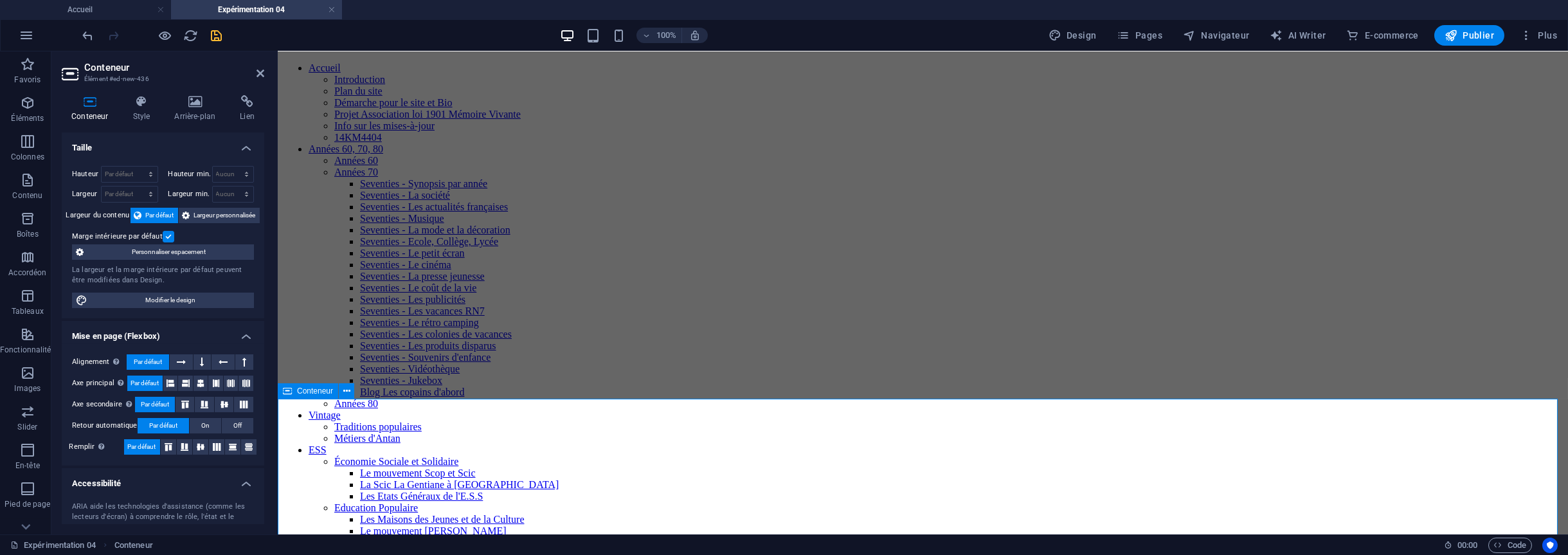
scroll to position [267, 0]
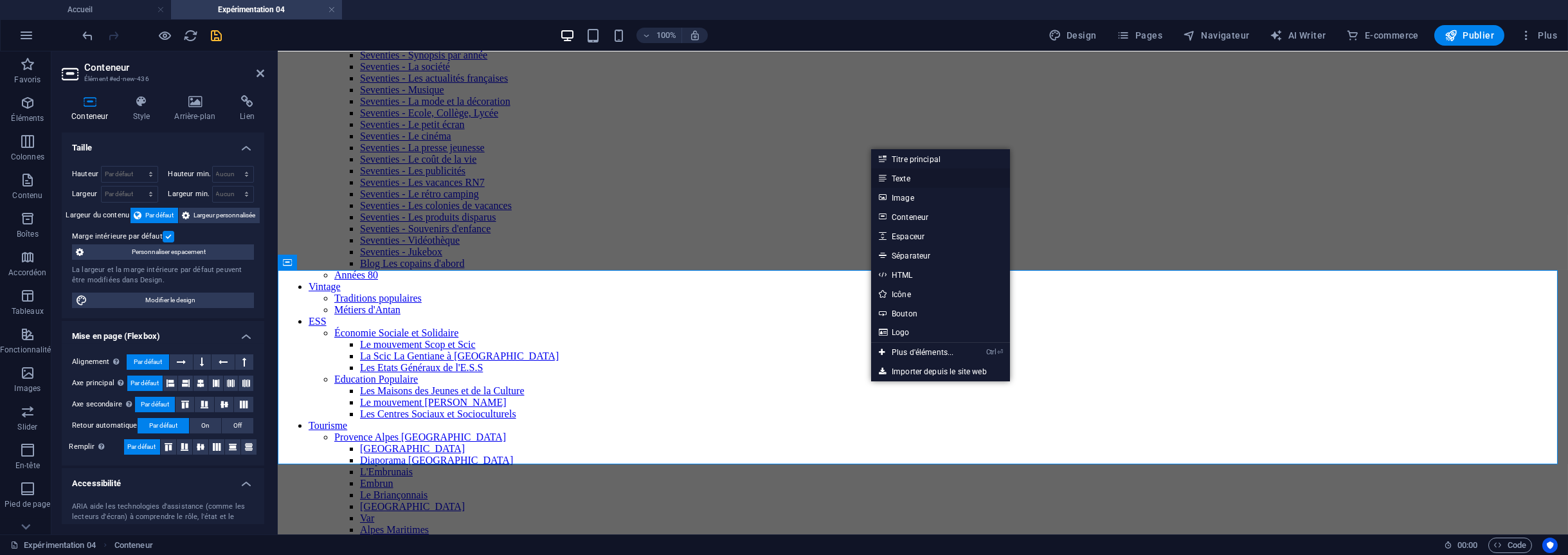
click at [909, 181] on link "Texte" at bounding box center [941, 177] width 139 height 19
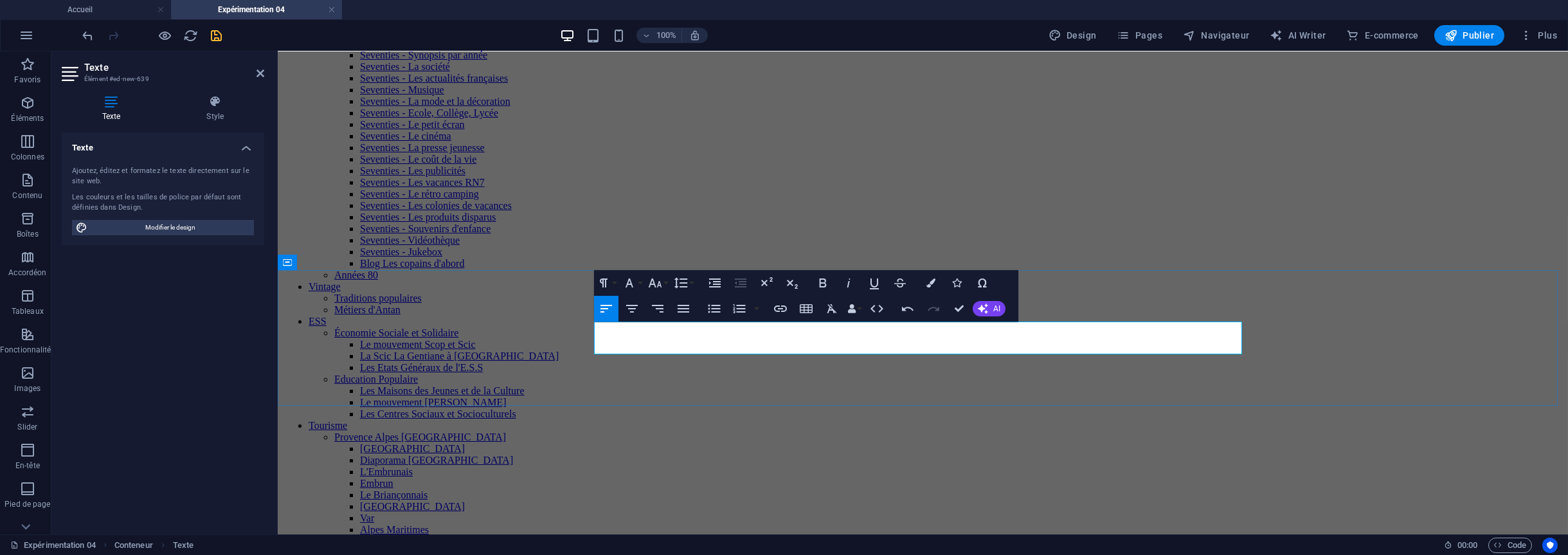
drag, startPoint x: 774, startPoint y: 325, endPoint x: 596, endPoint y: 326, distance: 178.0
click at [634, 308] on icon "button" at bounding box center [632, 309] width 15 height 15
click at [821, 281] on icon "button" at bounding box center [822, 282] width 15 height 15
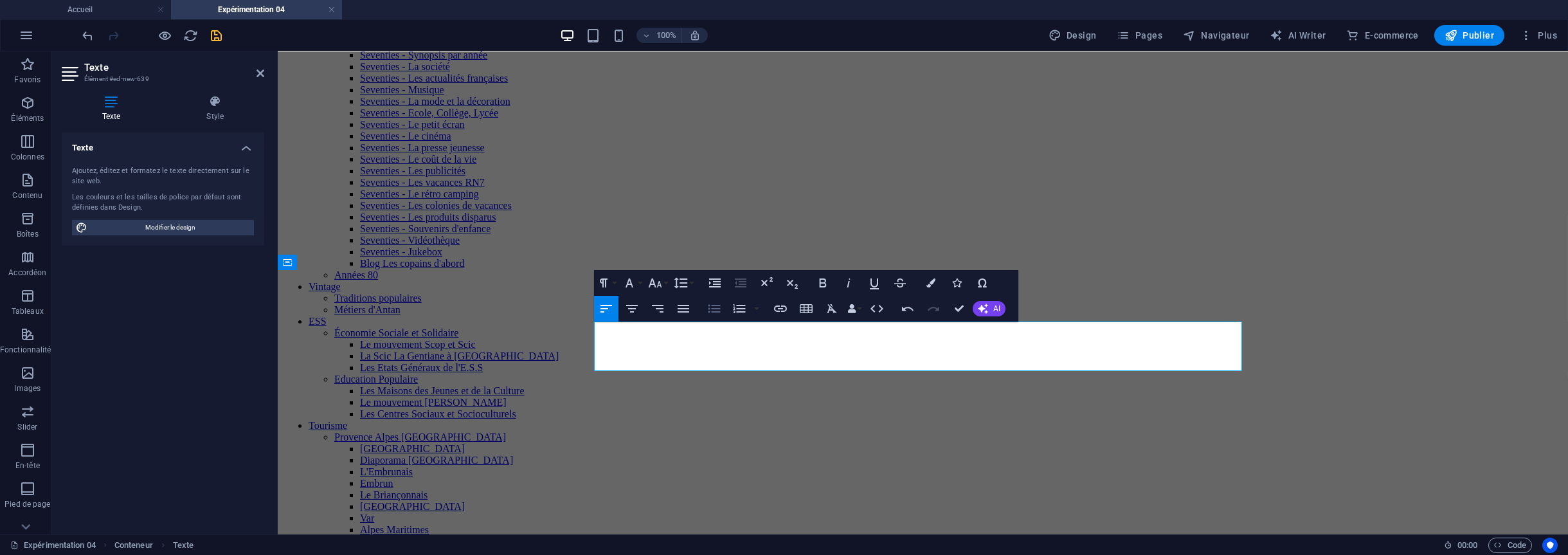
click at [721, 310] on icon "button" at bounding box center [714, 309] width 15 height 15
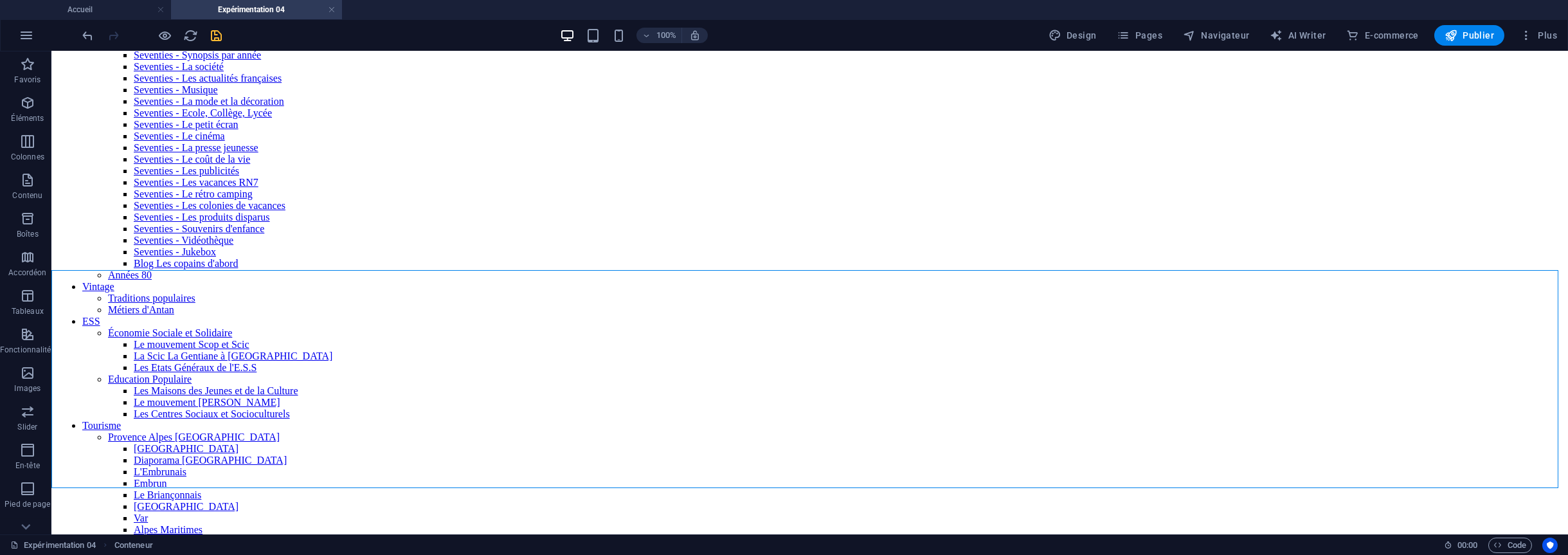
click at [117, 258] on icon at bounding box center [121, 262] width 7 height 13
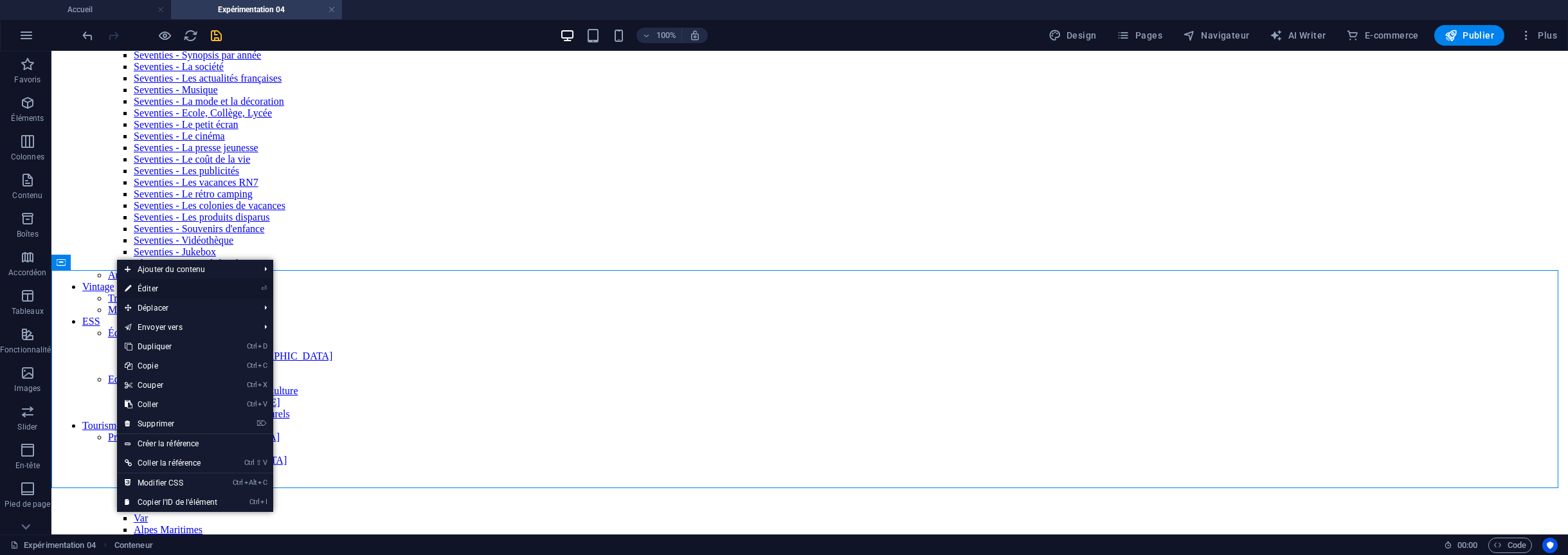
click at [157, 287] on link "⏎ Éditer" at bounding box center [171, 288] width 108 height 19
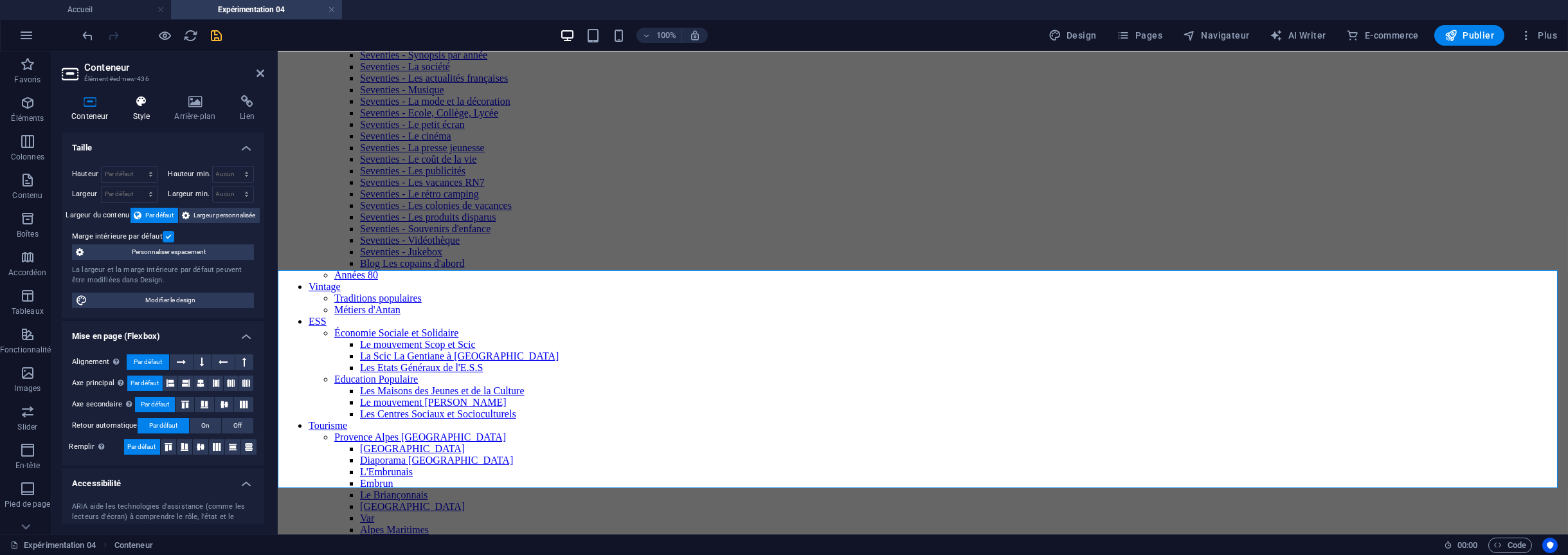
click at [141, 103] on icon at bounding box center [141, 102] width 37 height 13
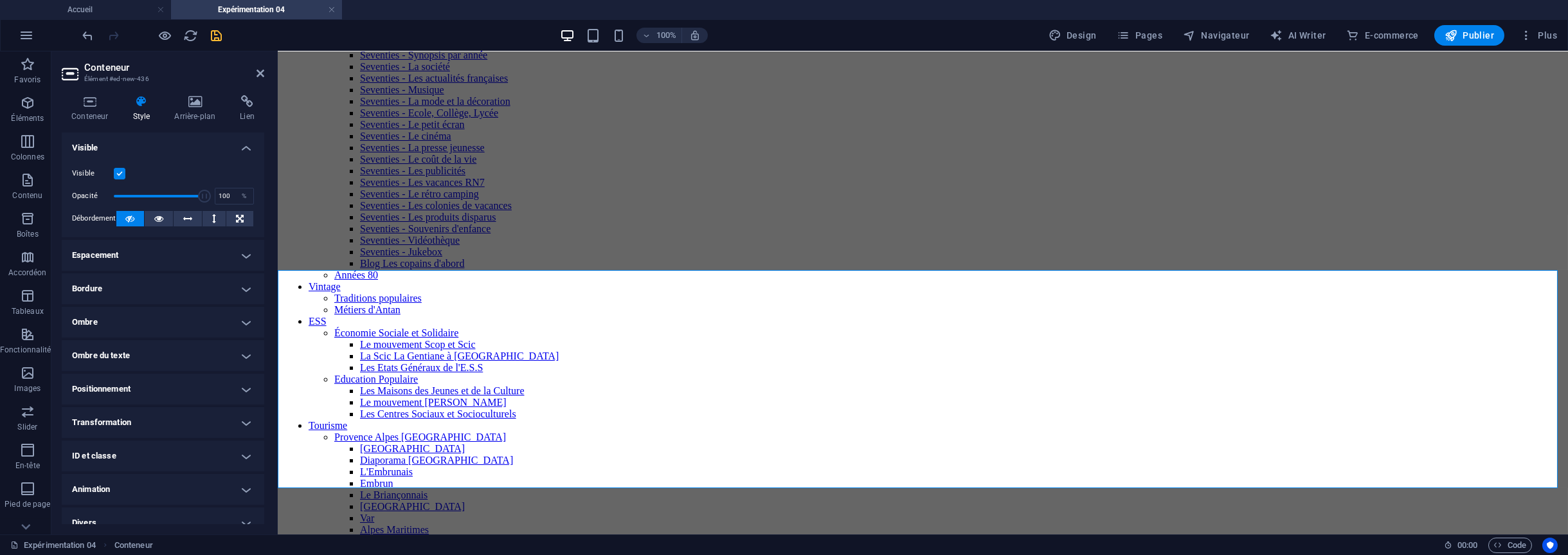
click at [145, 257] on h4 "Espacement" at bounding box center [163, 255] width 202 height 31
click at [152, 306] on select "Par défaut px rem % vh vw Personnalisé" at bounding box center [153, 303] width 50 height 15
select select "px"
click at [157, 296] on select "Par défaut px rem % vh vw Personnalisé" at bounding box center [153, 303] width 50 height 15
type input "0"
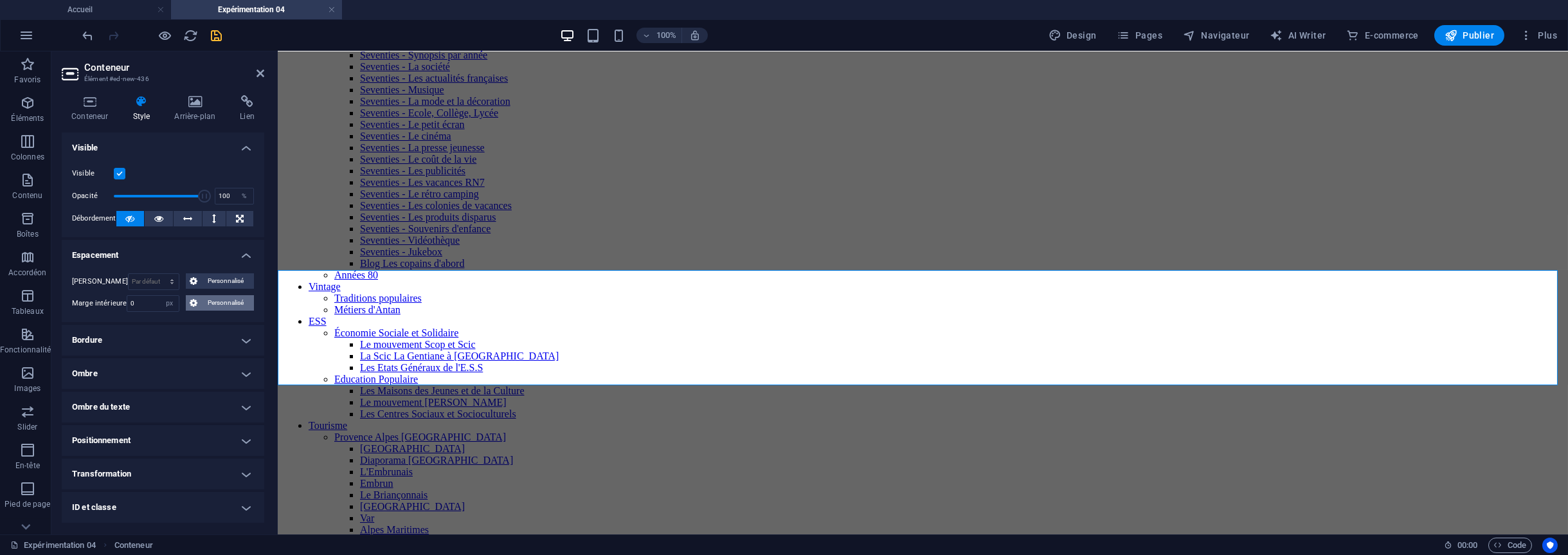
click at [207, 301] on span "Personnalisé" at bounding box center [226, 302] width 49 height 15
drag, startPoint x: 166, startPoint y: 344, endPoint x: 147, endPoint y: 344, distance: 19.0
click at [147, 344] on div "0 px rem % vh vw" at bounding box center [162, 347] width 55 height 17
type input "10"
select select "DISABLED_OPTION_VALUE"
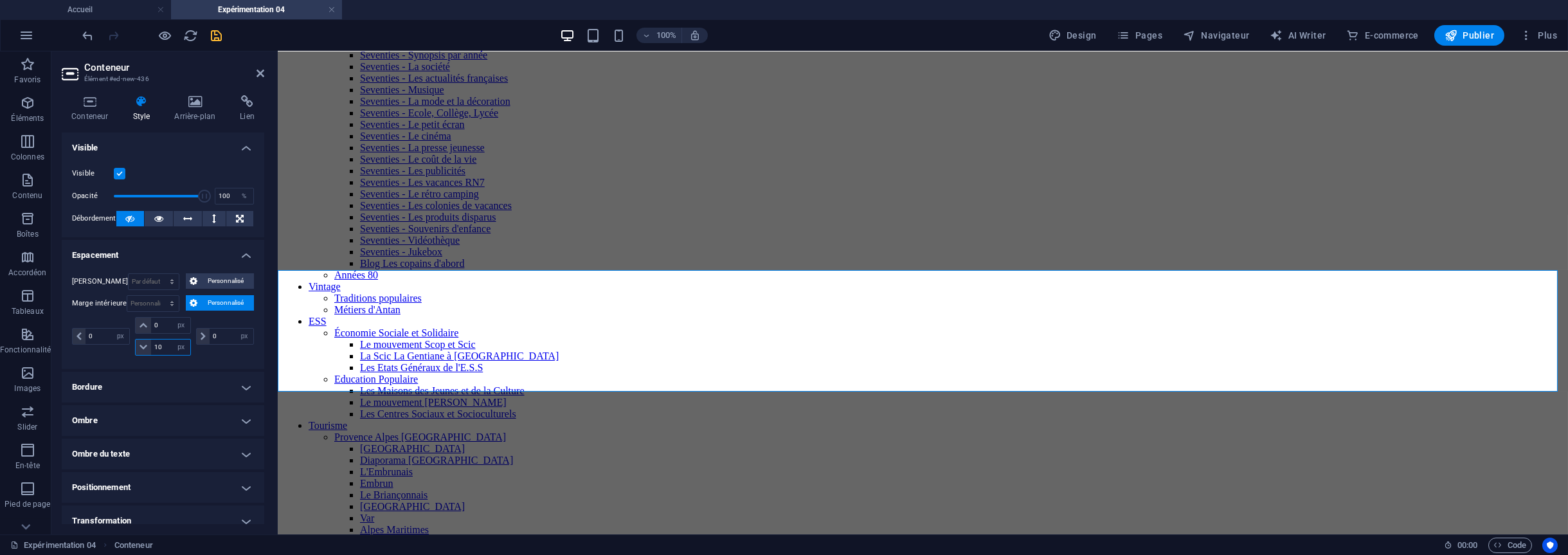
type input "10"
click at [103, 348] on div "0 px rem % vh vw" at bounding box center [102, 336] width 60 height 39
click at [208, 30] on div at bounding box center [152, 35] width 144 height 21
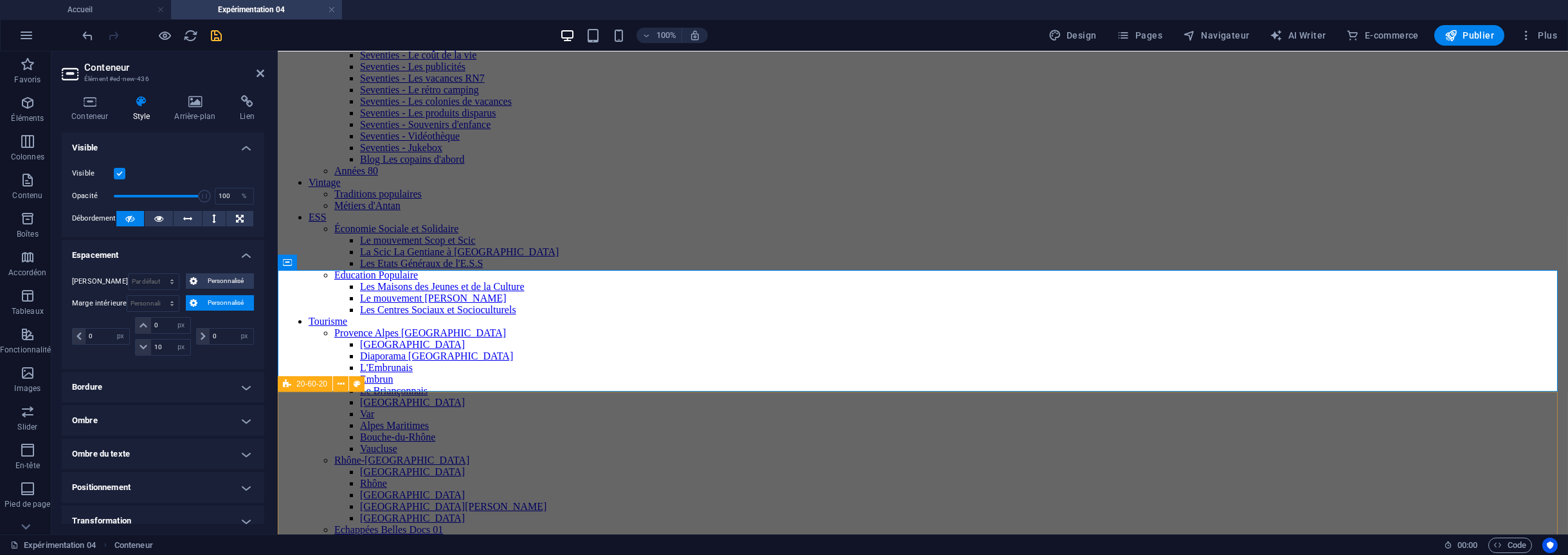
scroll to position [396, 0]
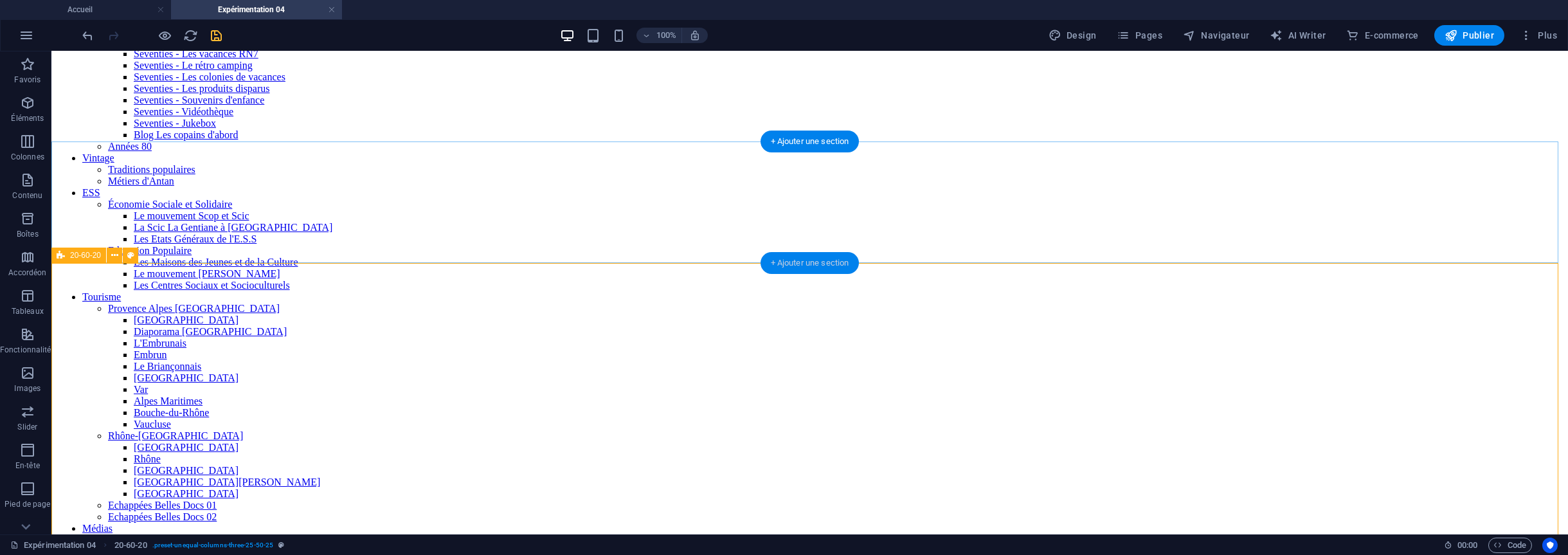
click at [793, 263] on div "+ Ajouter une section" at bounding box center [811, 263] width 99 height 22
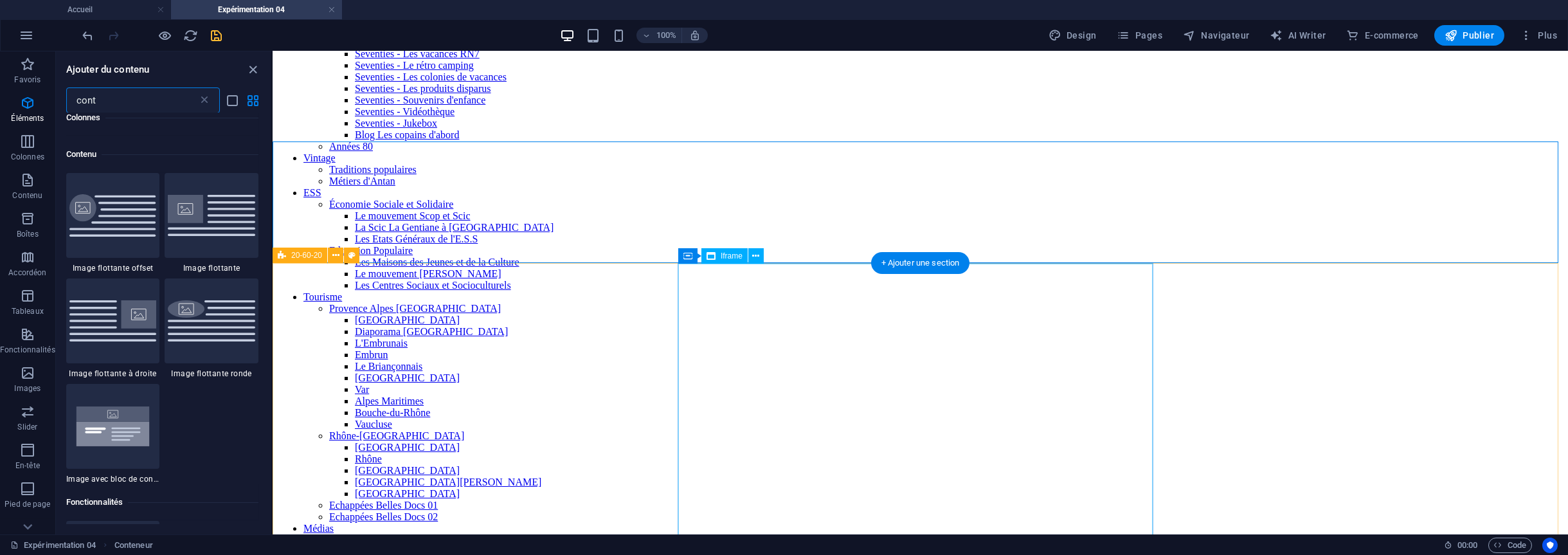
scroll to position [583, 0]
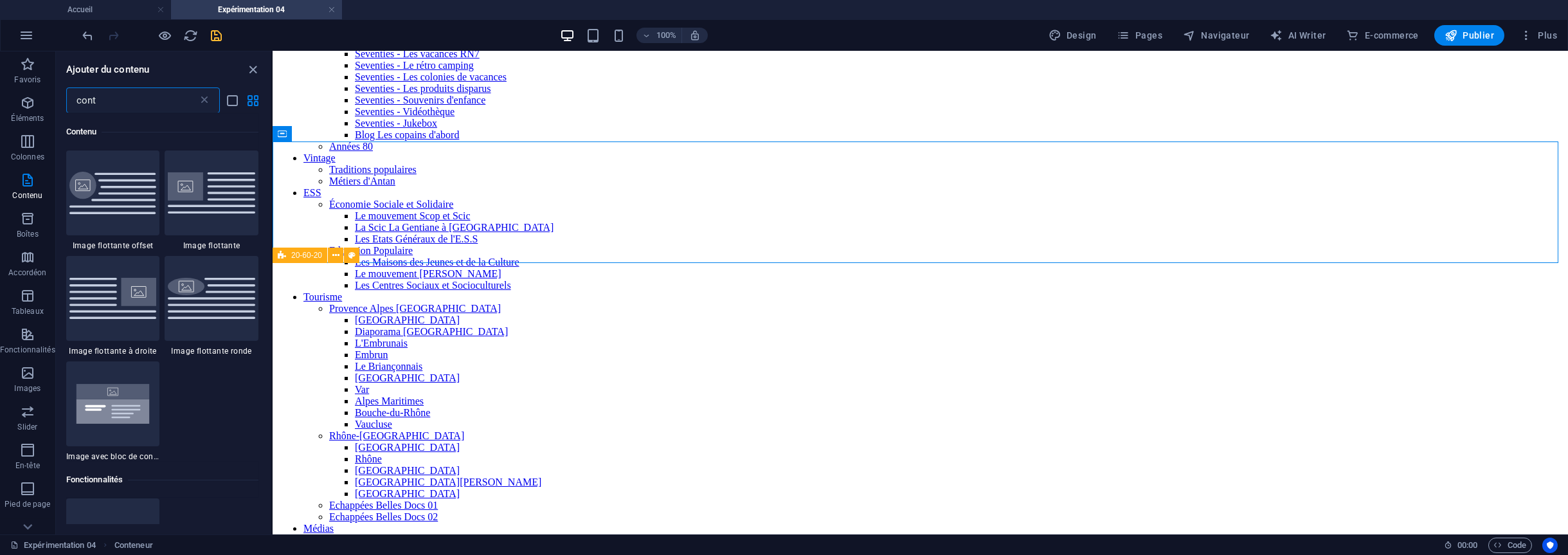
click at [100, 103] on input "cont" at bounding box center [132, 100] width 132 height 26
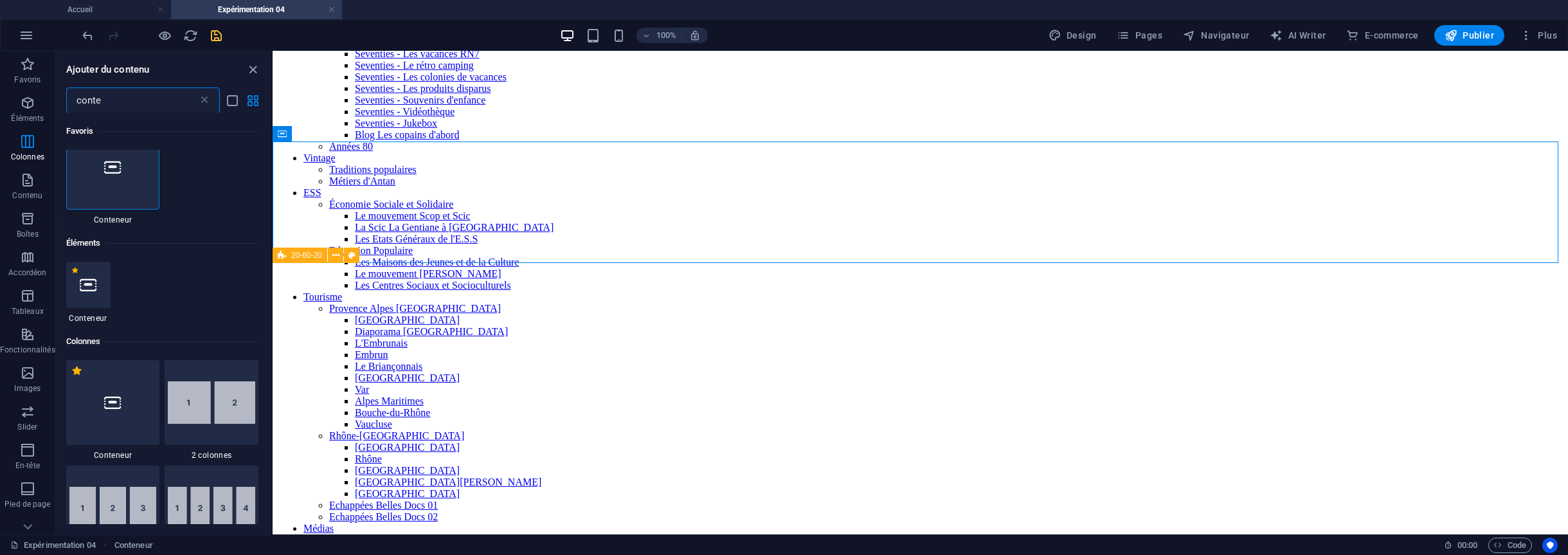
scroll to position [0, 0]
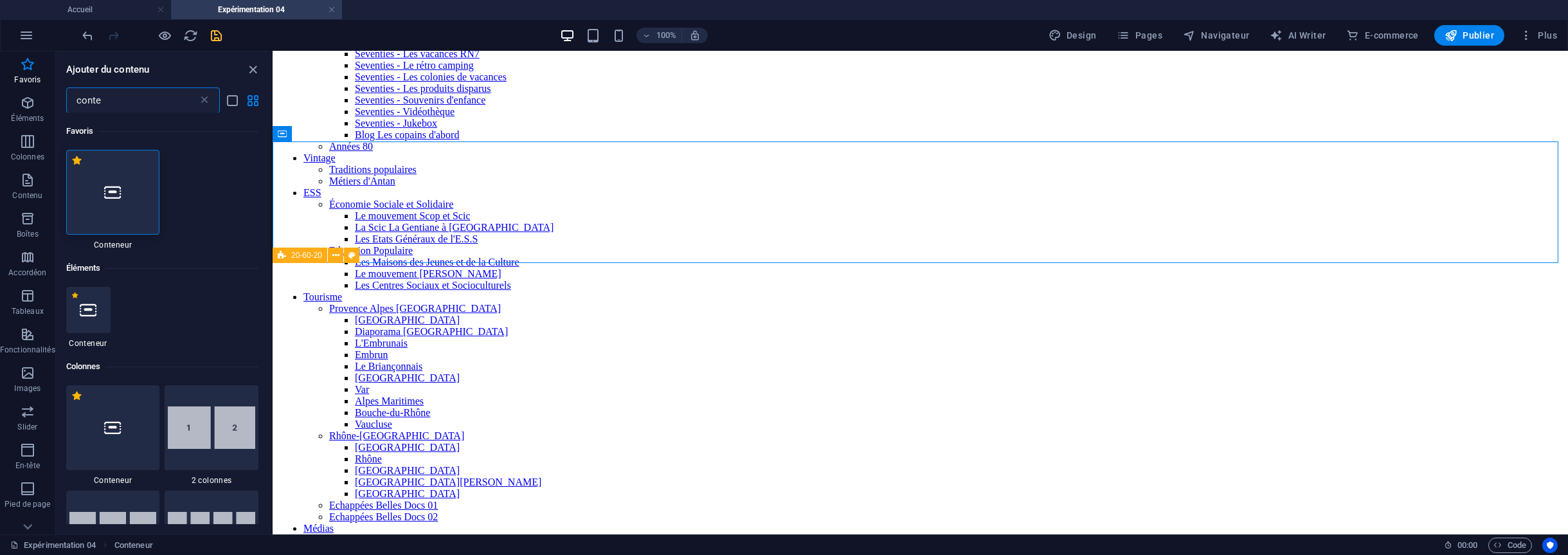
type input "conte"
click at [128, 186] on div at bounding box center [113, 192] width 94 height 85
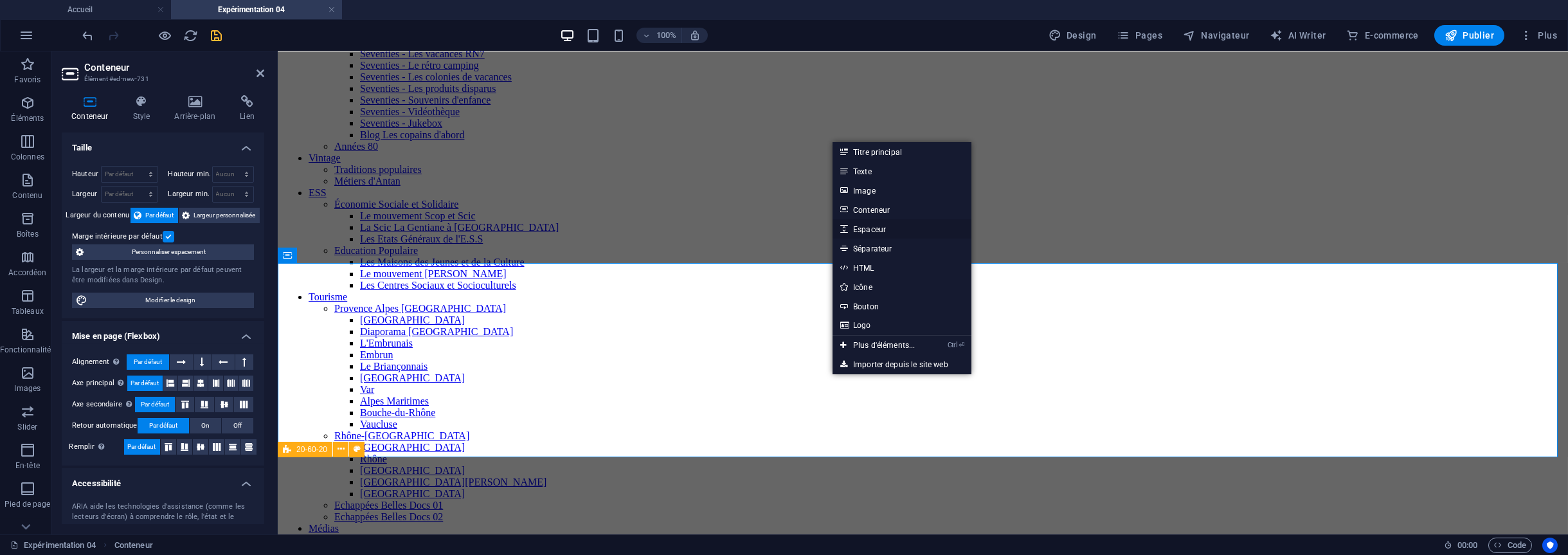
click at [872, 226] on link "Espaceur" at bounding box center [902, 228] width 139 height 19
select select "px"
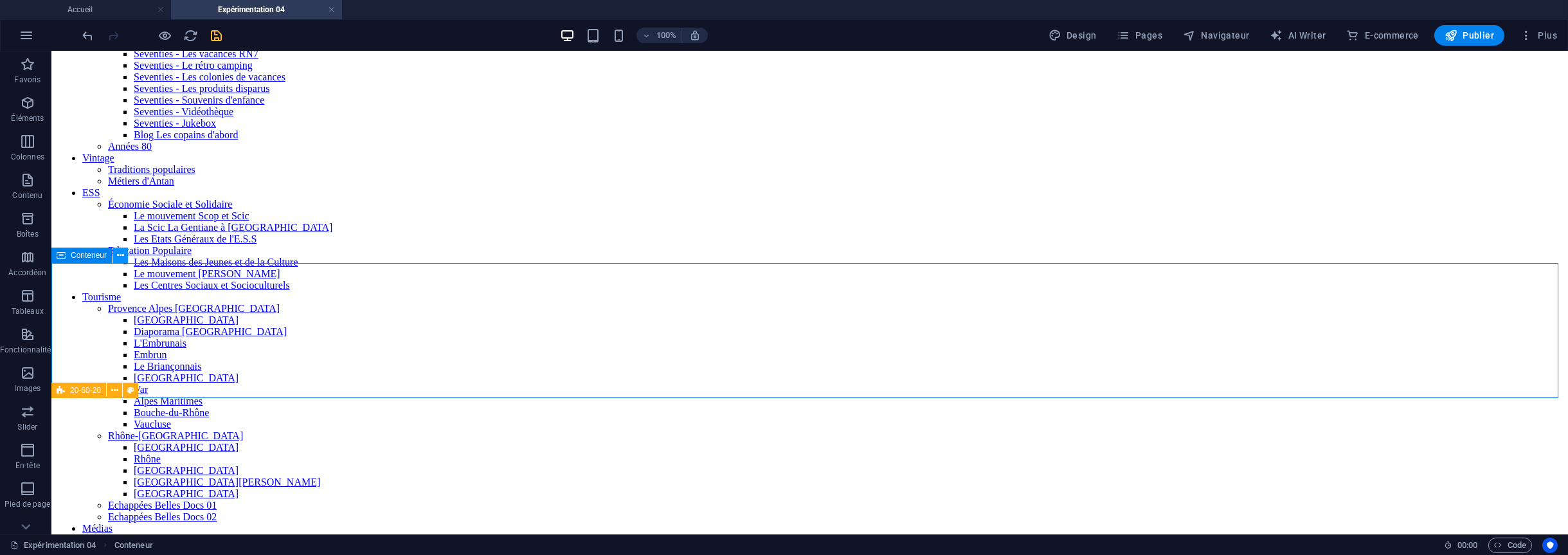
click at [118, 258] on icon at bounding box center [121, 255] width 7 height 13
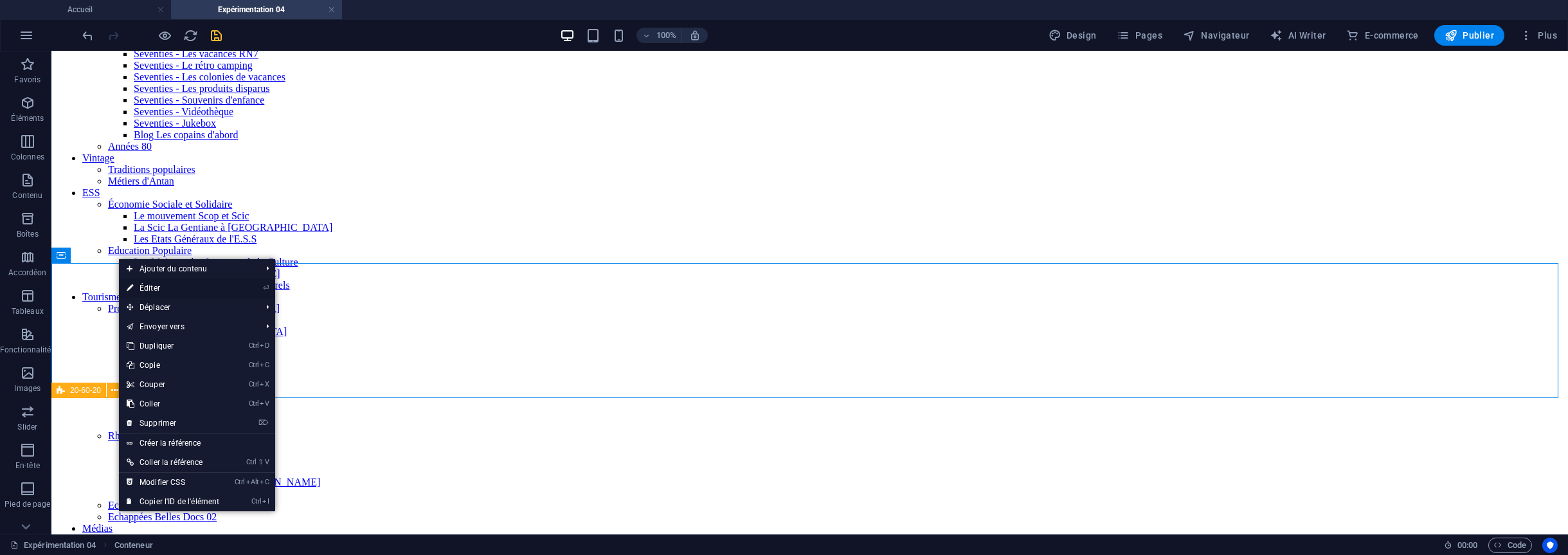
click at [164, 284] on link "⏎ Éditer" at bounding box center [173, 287] width 108 height 19
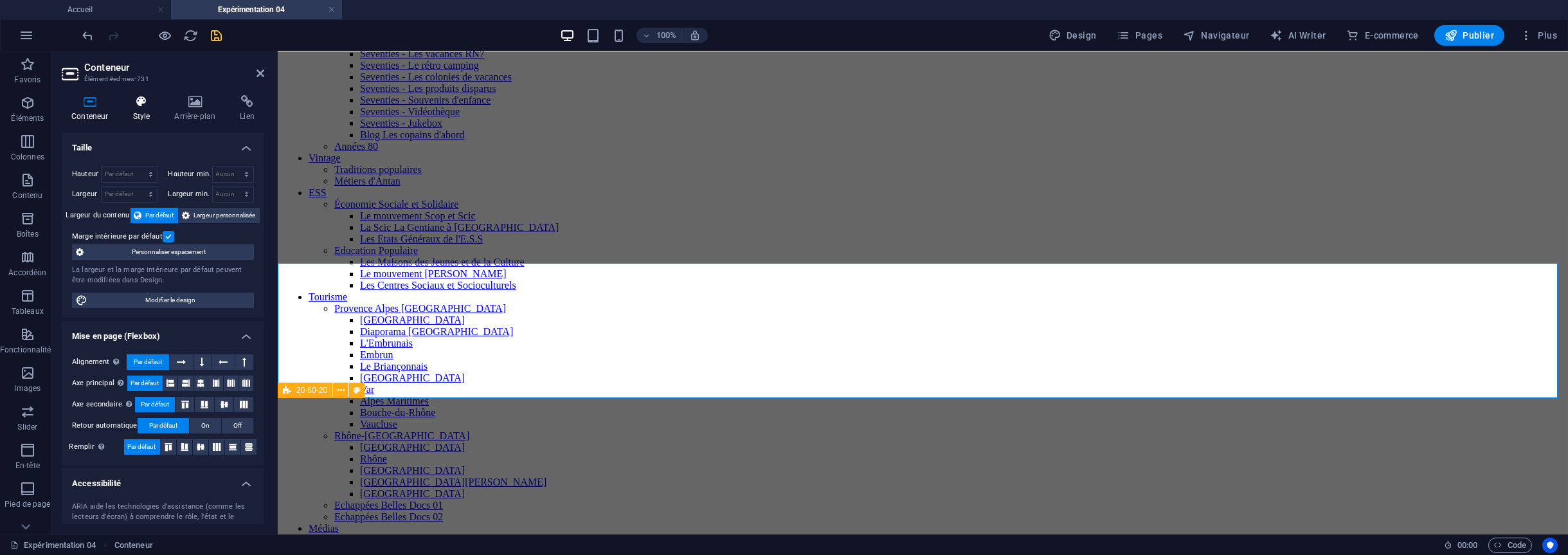
click at [148, 103] on icon at bounding box center [141, 102] width 37 height 13
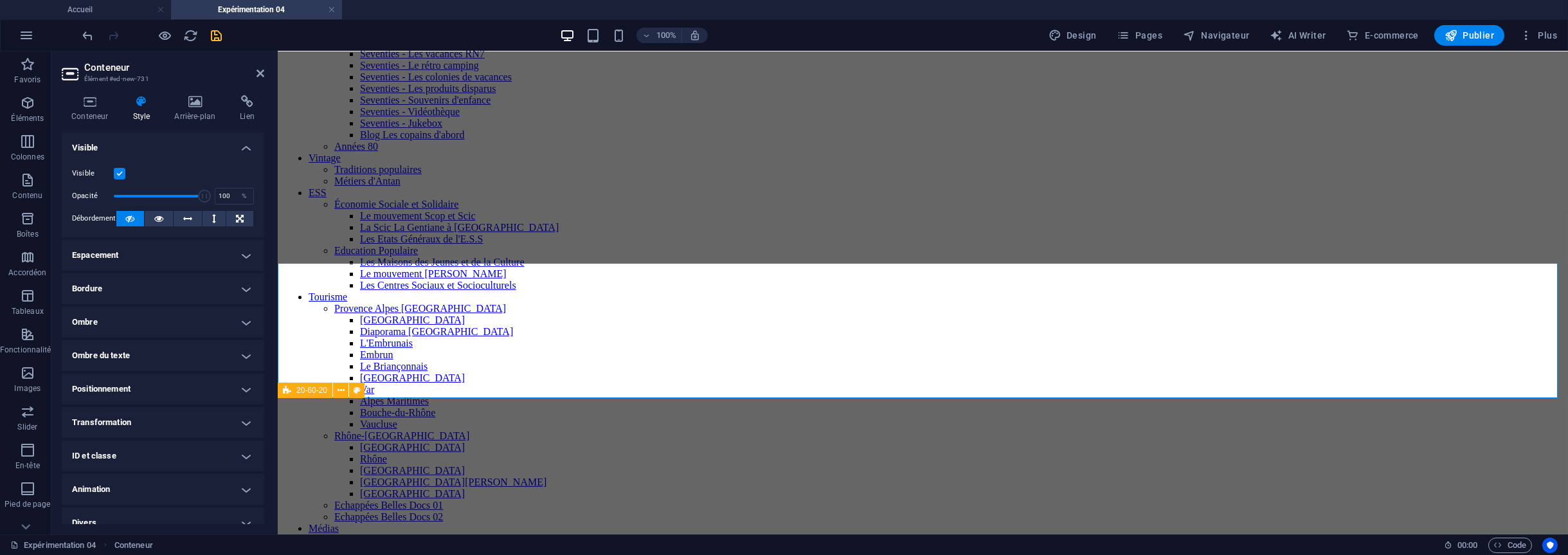
click at [148, 251] on h4 "Espacement" at bounding box center [163, 255] width 202 height 31
click at [148, 299] on select "Par défaut px rem % vh vw Personnalisé" at bounding box center [153, 303] width 50 height 15
select select "px"
click at [157, 296] on select "Par défaut px rem % vh vw Personnalisé" at bounding box center [153, 303] width 50 height 15
type input "0"
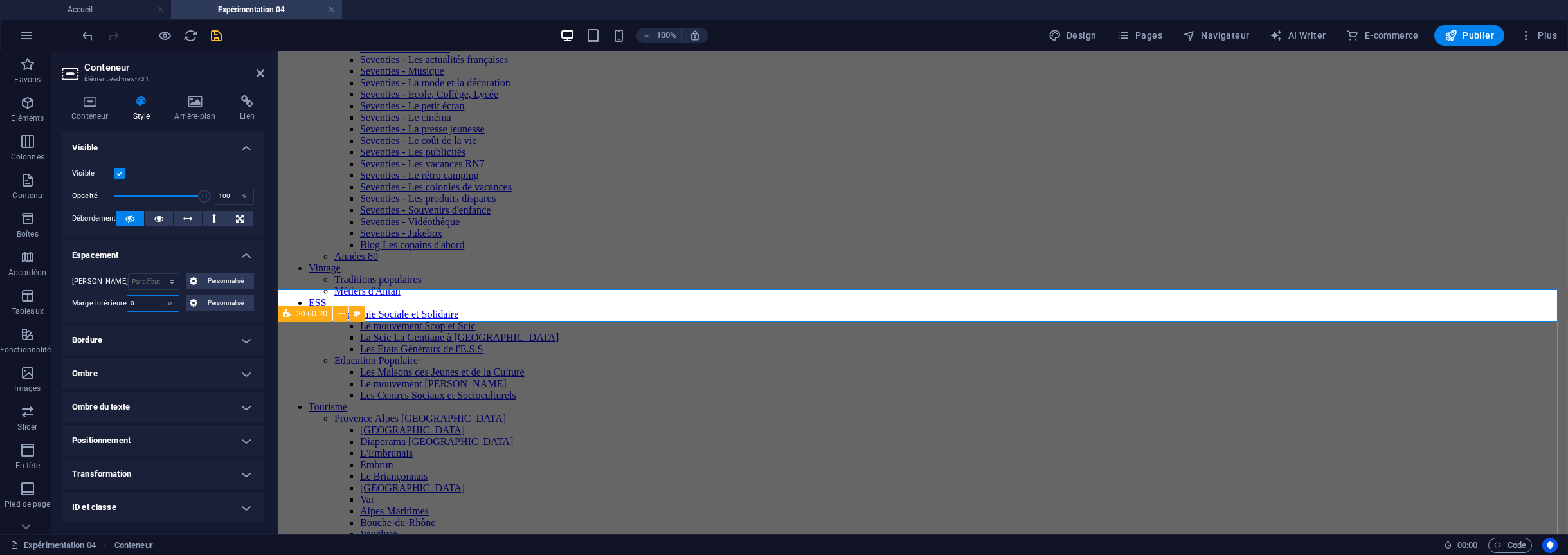
scroll to position [267, 0]
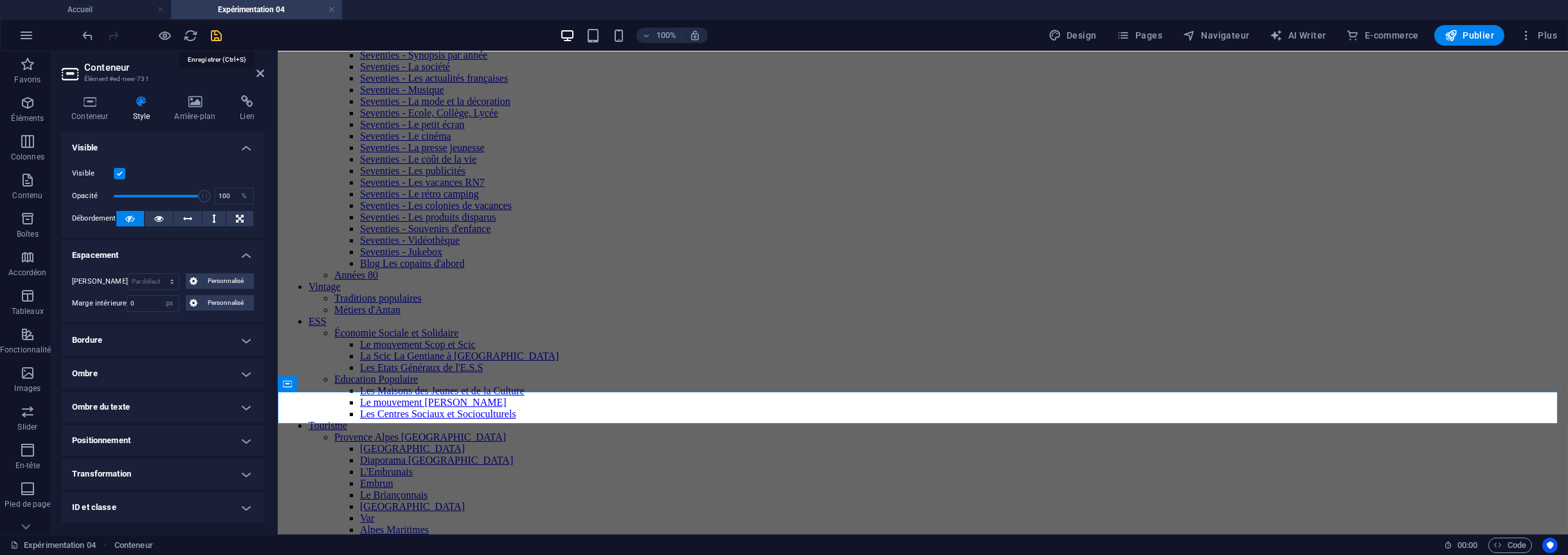
click at [222, 37] on icon "save" at bounding box center [217, 35] width 14 height 14
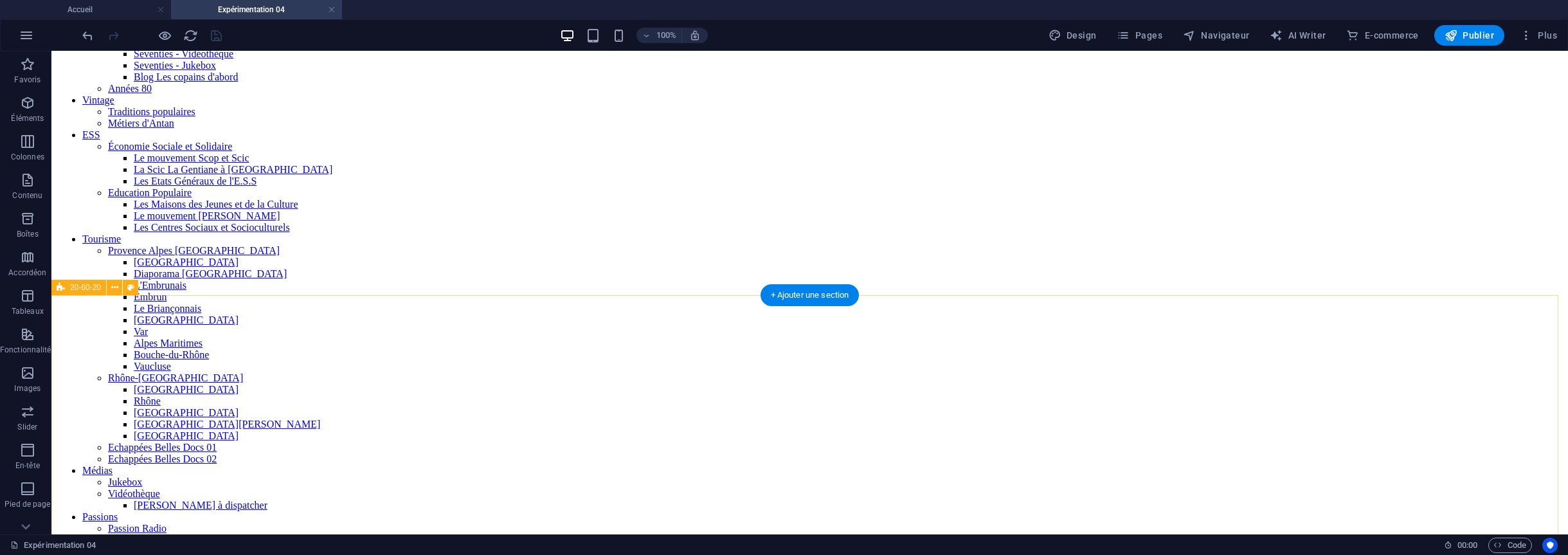
scroll to position [396, 0]
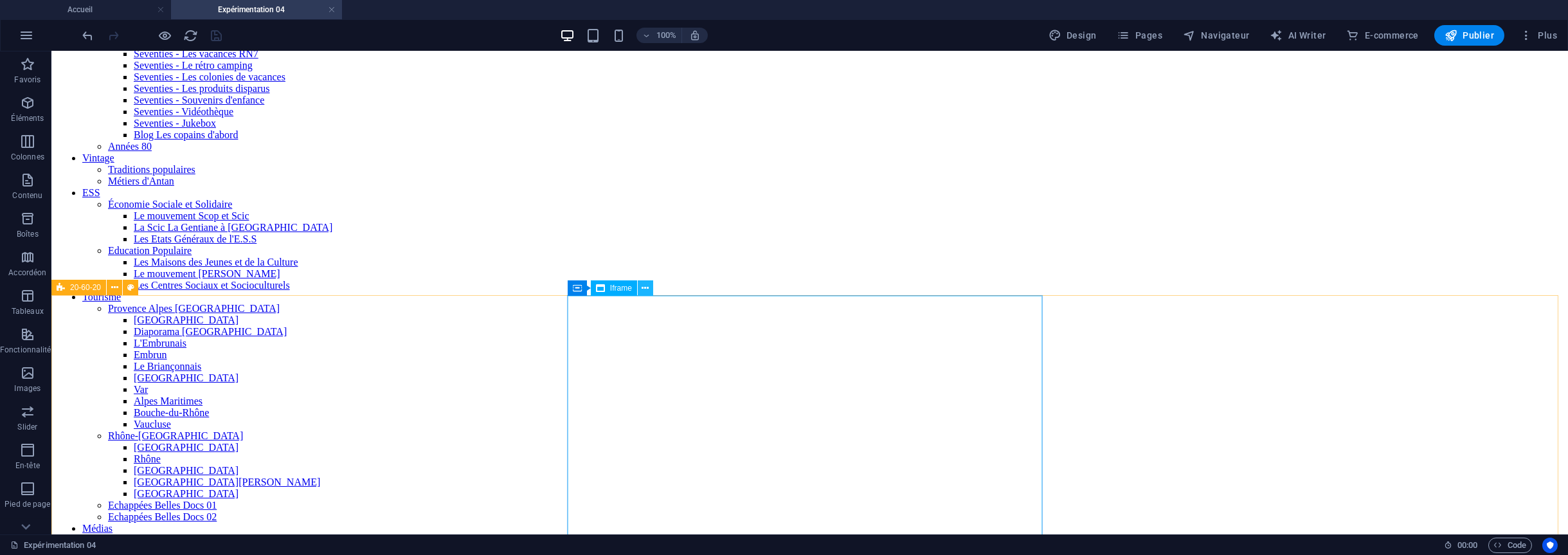
click at [647, 288] on icon at bounding box center [645, 288] width 7 height 13
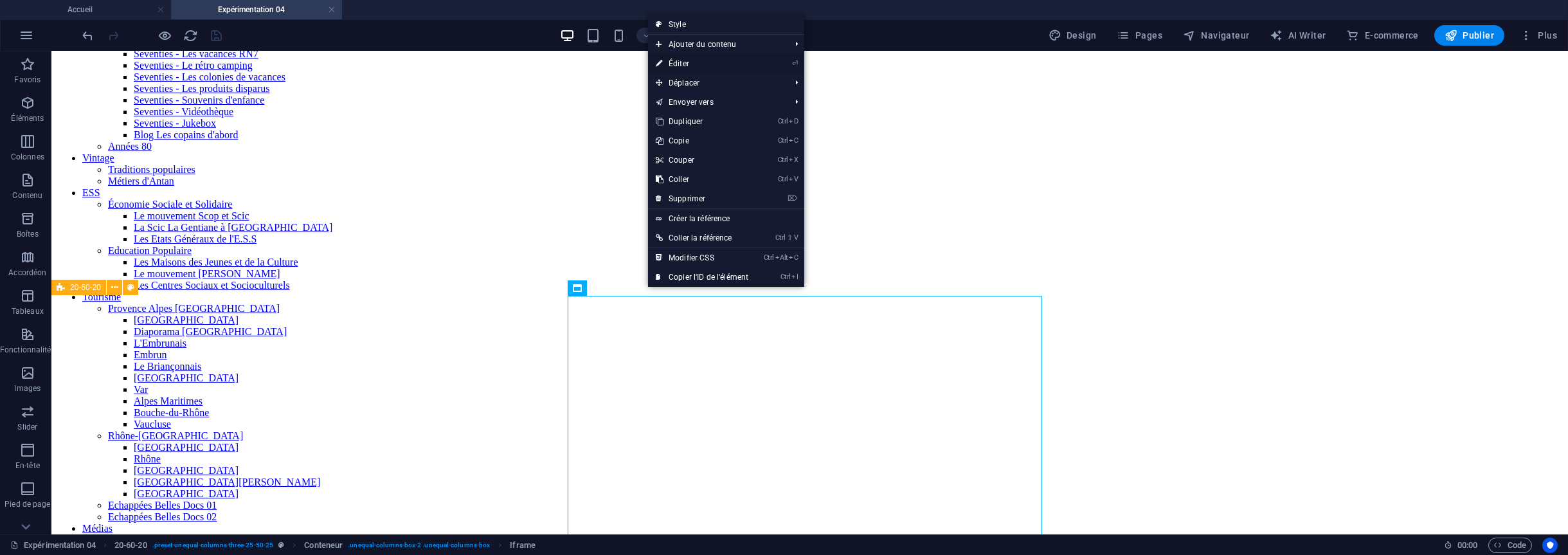
click at [680, 61] on link "⏎ Éditer" at bounding box center [702, 63] width 108 height 19
select select "%"
select select "px"
